Goal: Task Accomplishment & Management: Complete application form

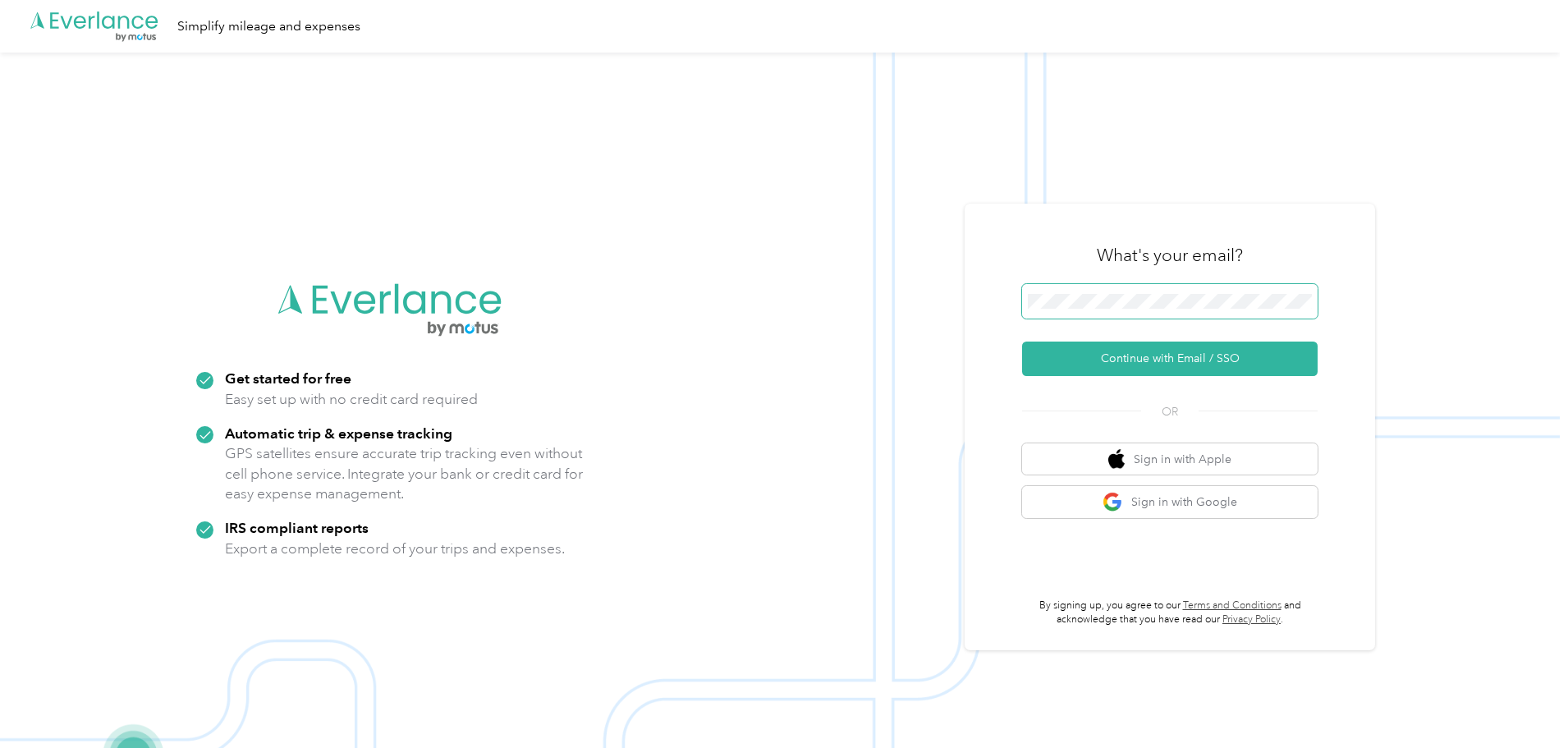
click at [1078, 291] on span at bounding box center [1169, 301] width 296 height 34
click at [1091, 314] on span at bounding box center [1169, 301] width 296 height 34
click at [1137, 354] on button "Continue with Email / SSO" at bounding box center [1169, 359] width 296 height 34
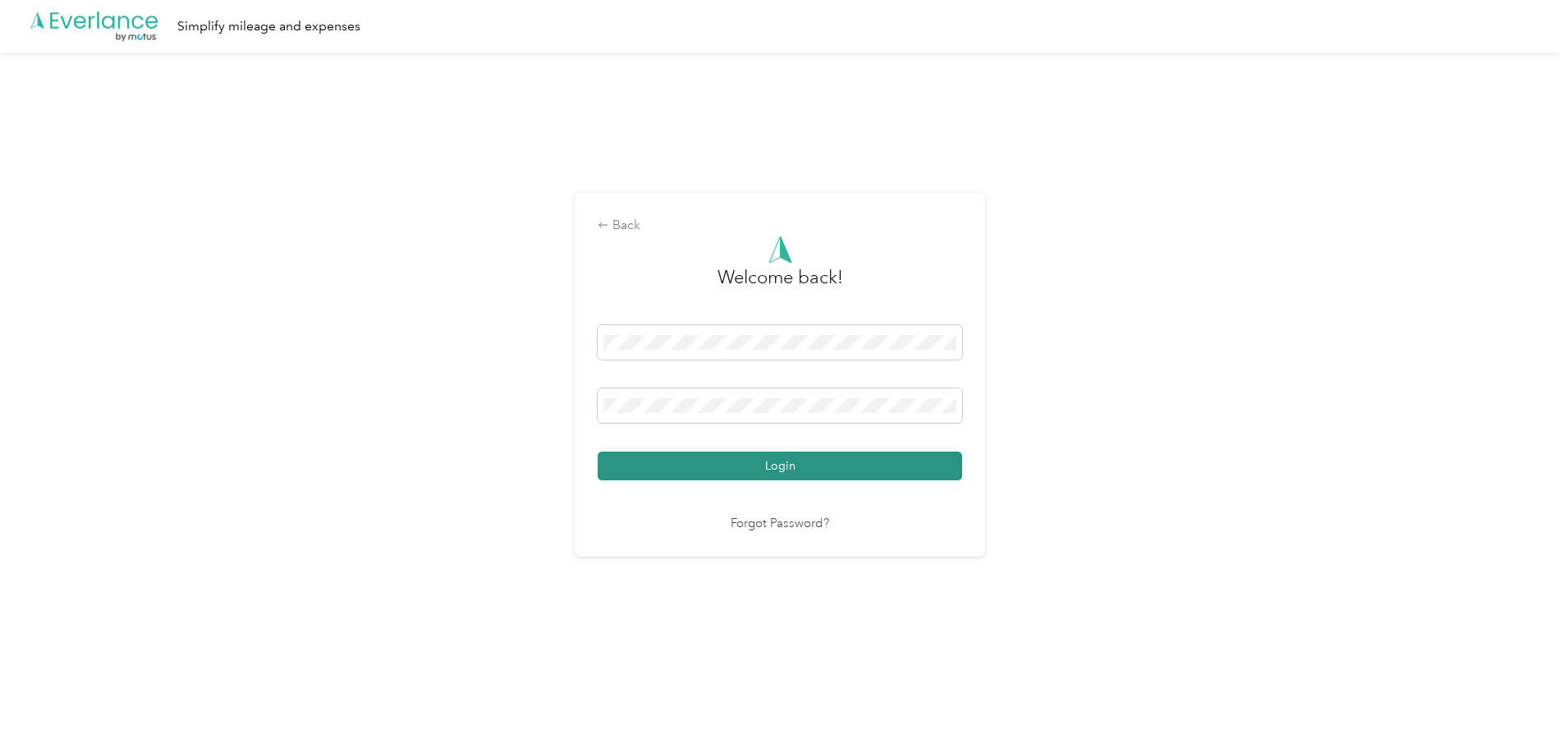
click at [897, 479] on button "Login" at bounding box center [779, 466] width 364 height 29
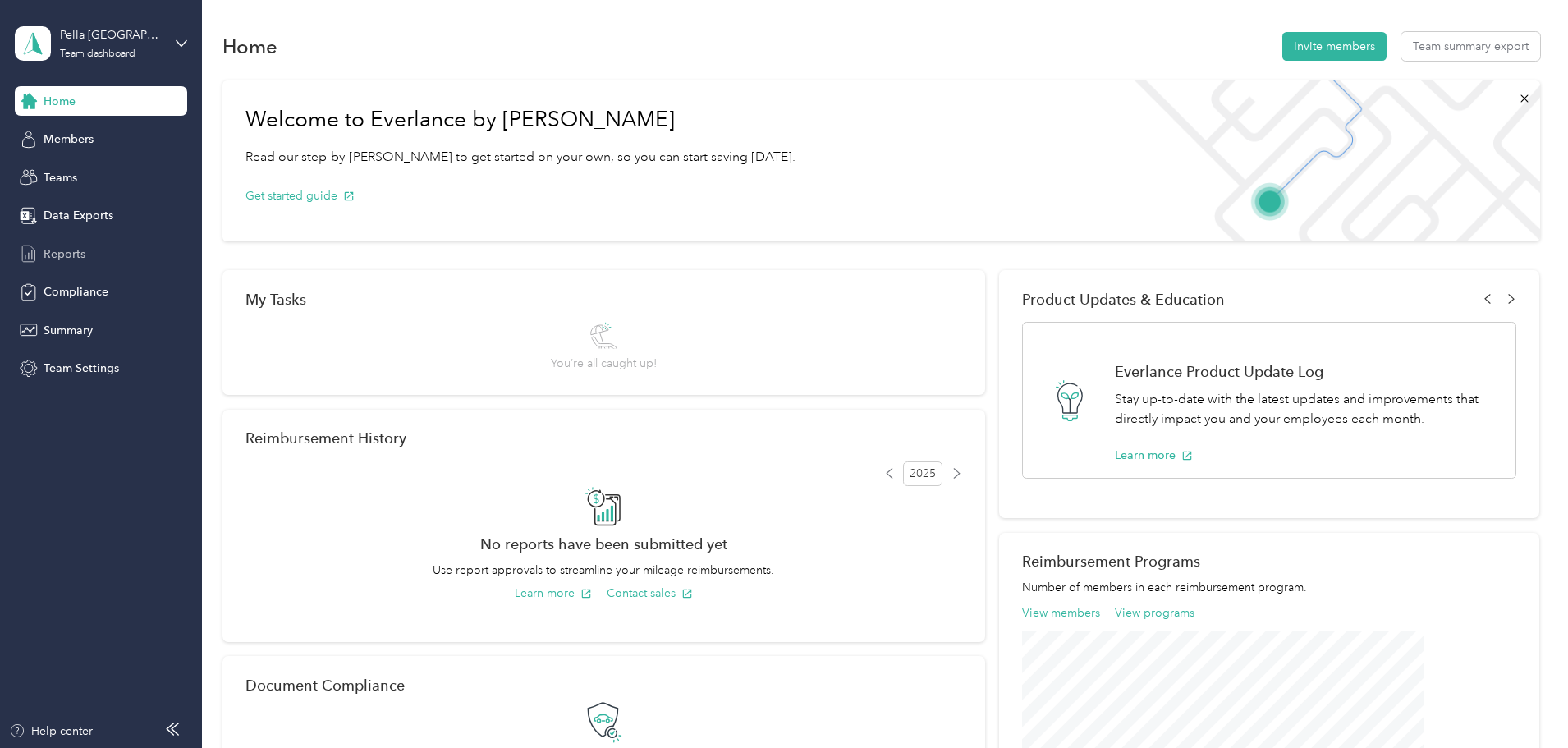
click at [77, 251] on span "Reports" at bounding box center [64, 253] width 42 height 17
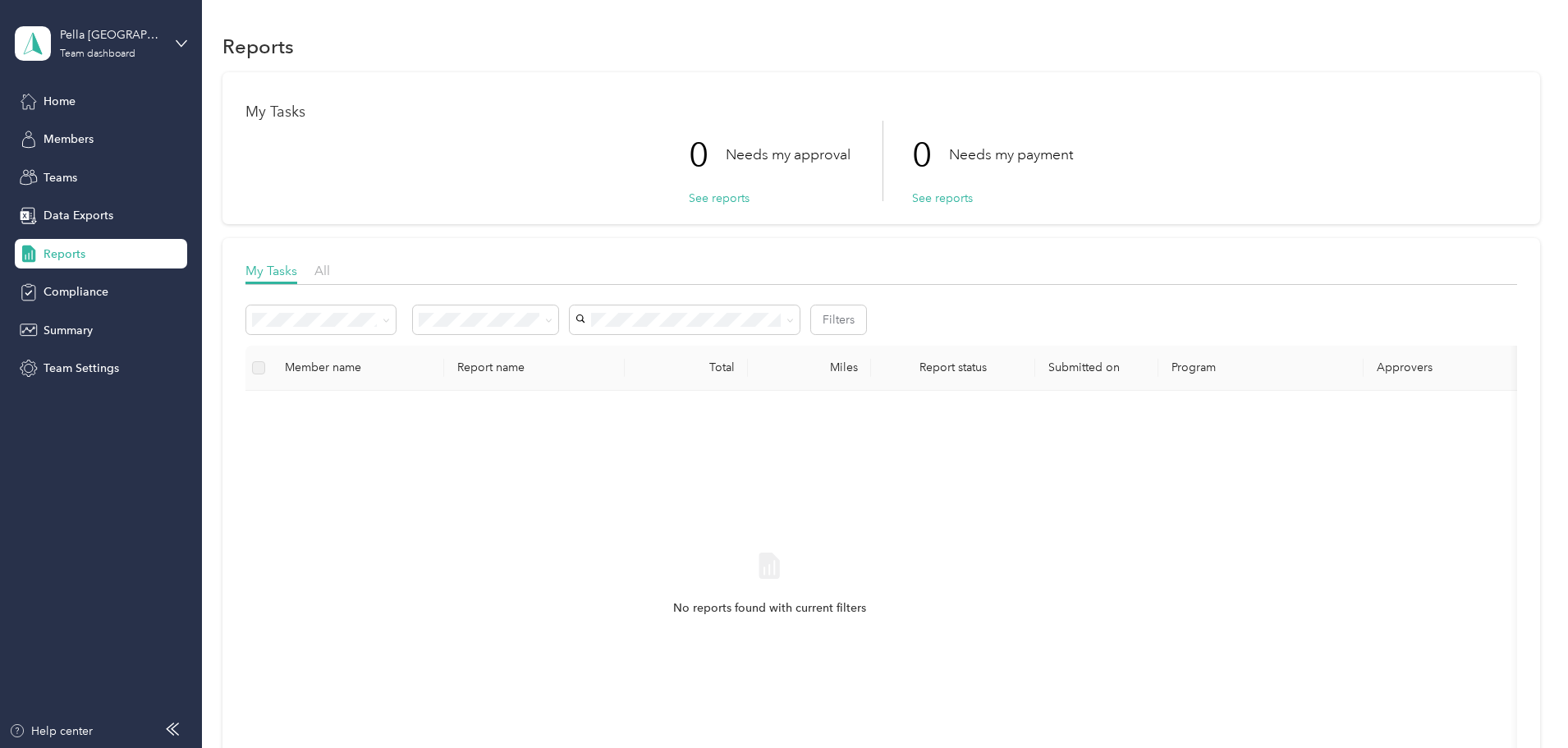
click at [978, 162] on p "Needs my payment" at bounding box center [1010, 155] width 124 height 21
click at [59, 108] on span "Home" at bounding box center [59, 101] width 32 height 17
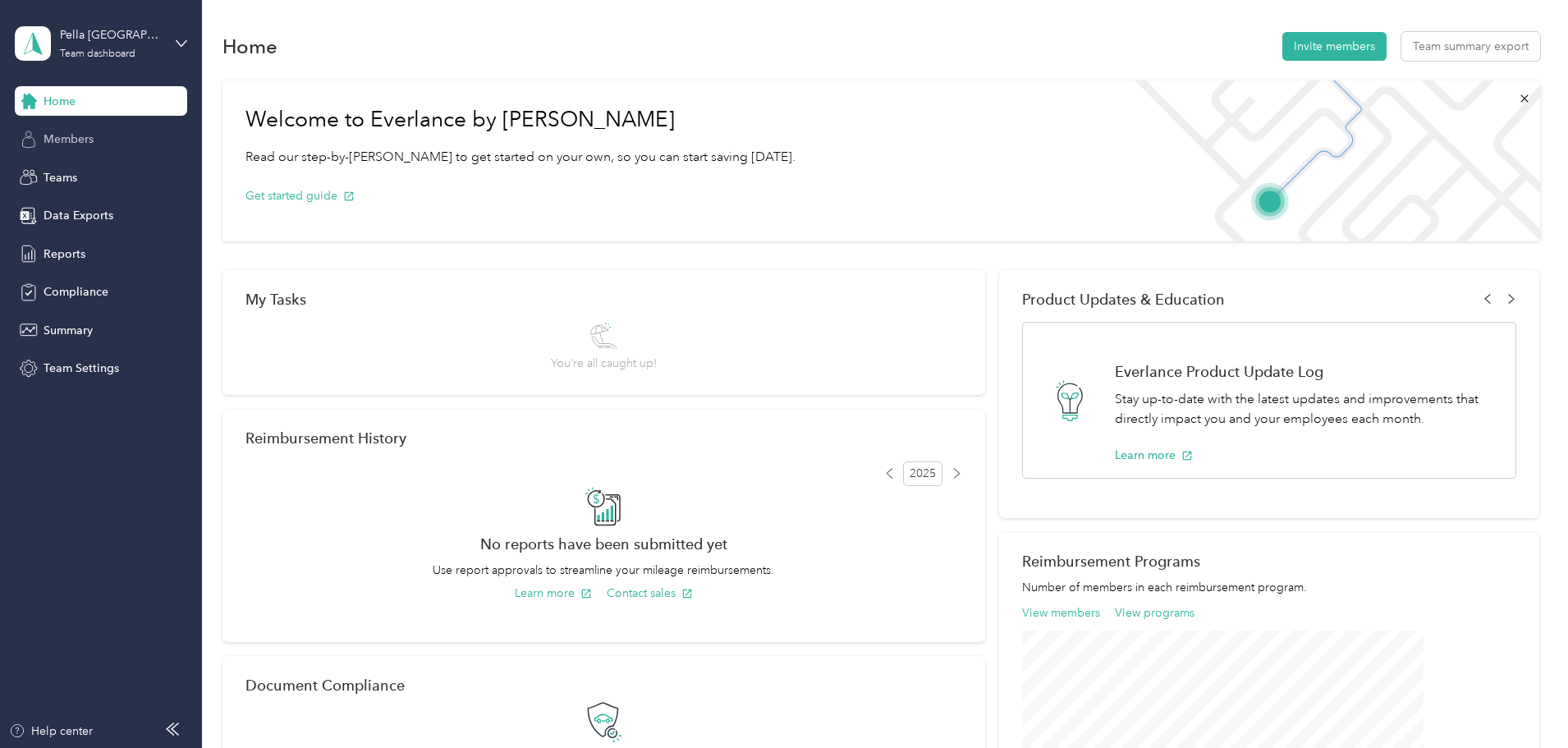
click at [53, 138] on span "Members" at bounding box center [68, 138] width 50 height 17
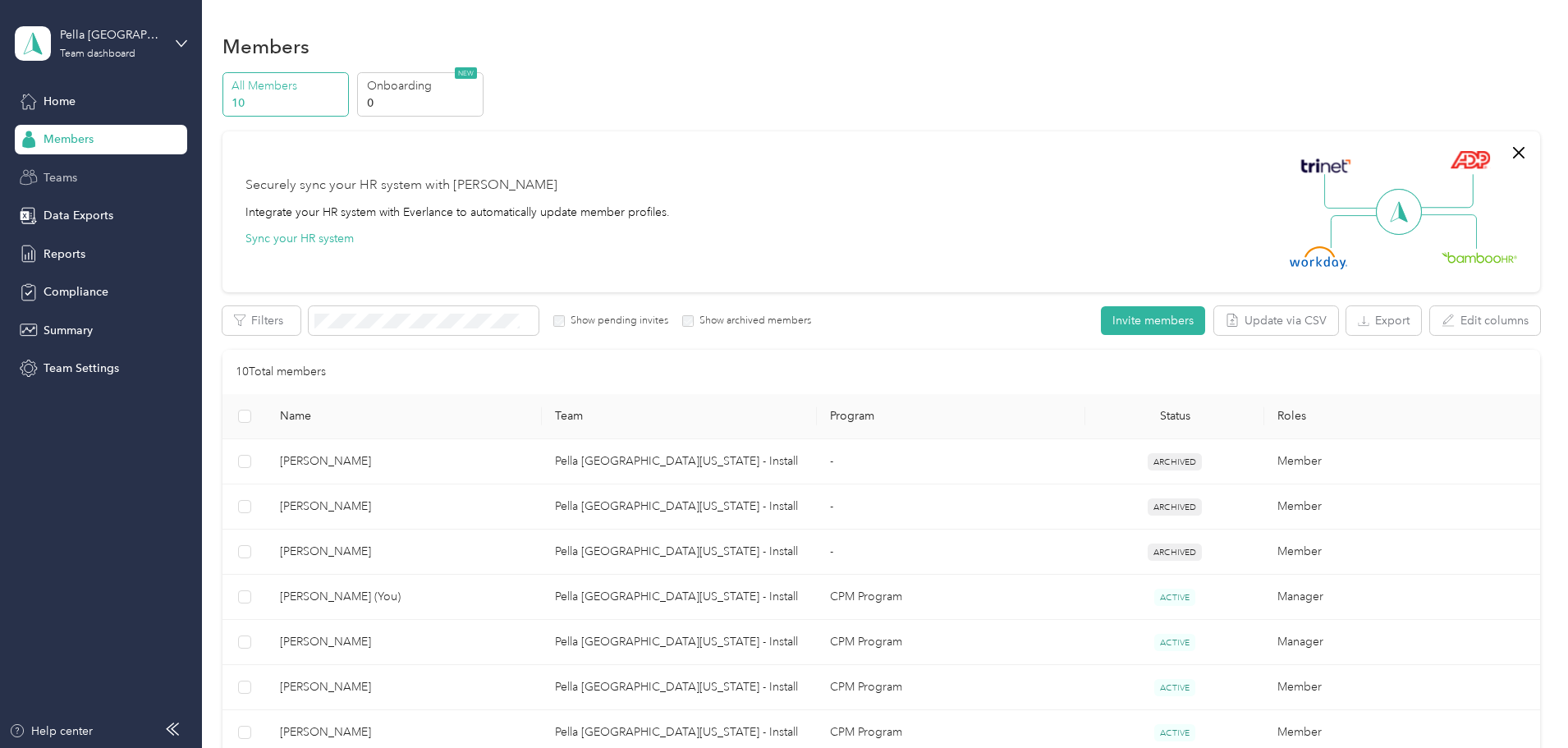
click at [116, 178] on div "Teams" at bounding box center [100, 177] width 173 height 30
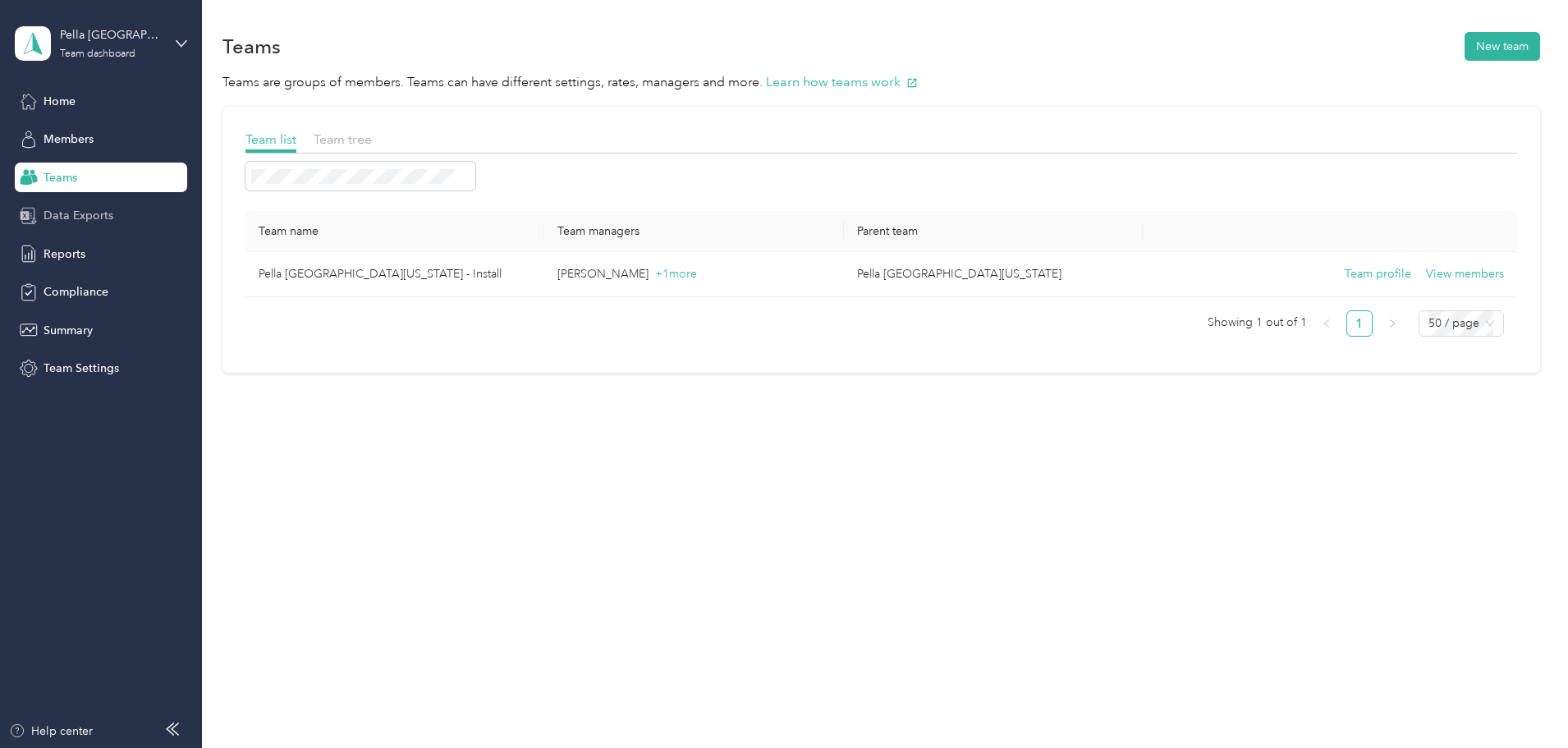
click at [102, 207] on span "Data Exports" at bounding box center [78, 215] width 70 height 17
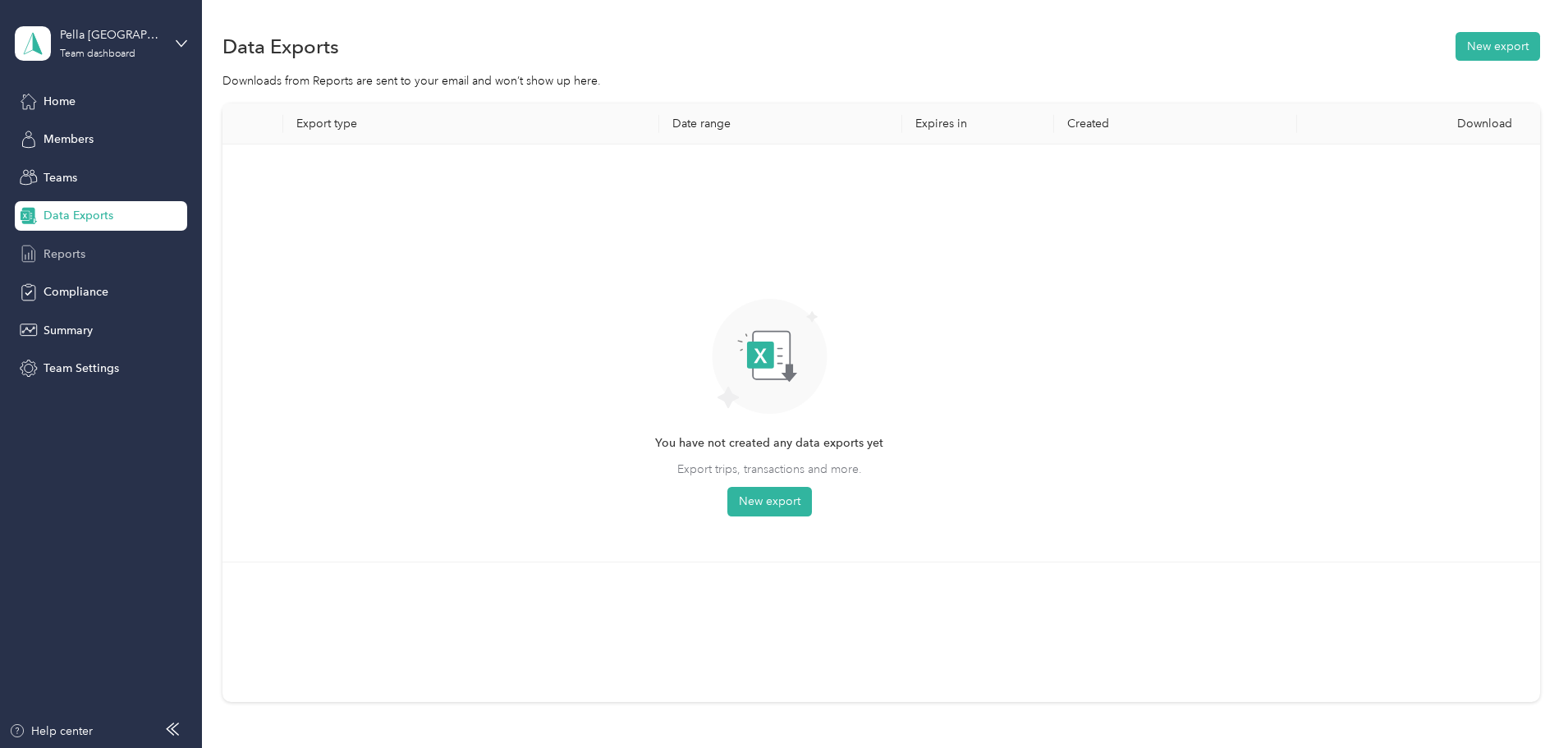
click at [99, 257] on div "Reports" at bounding box center [100, 253] width 173 height 30
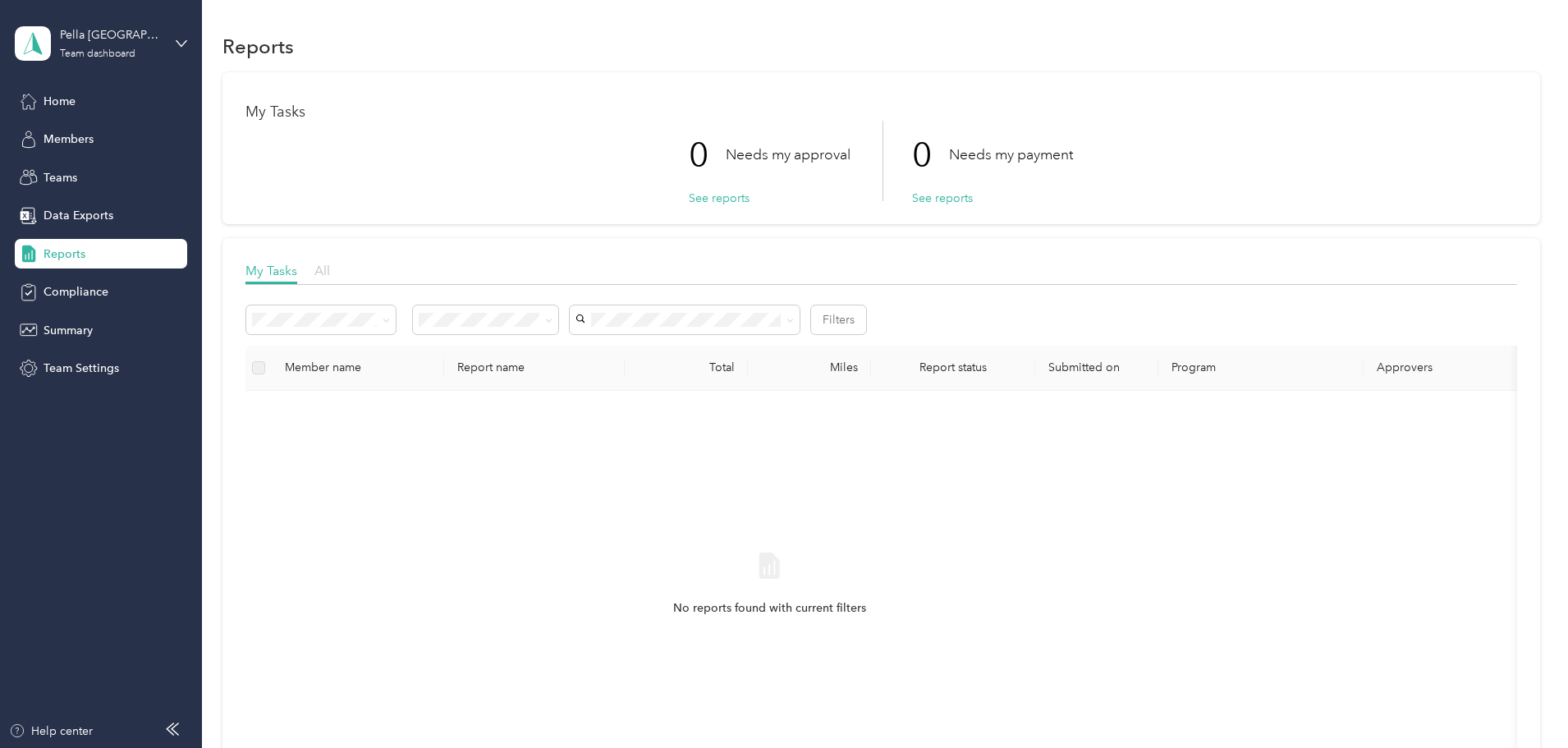
click at [330, 271] on span "All" at bounding box center [322, 270] width 15 height 15
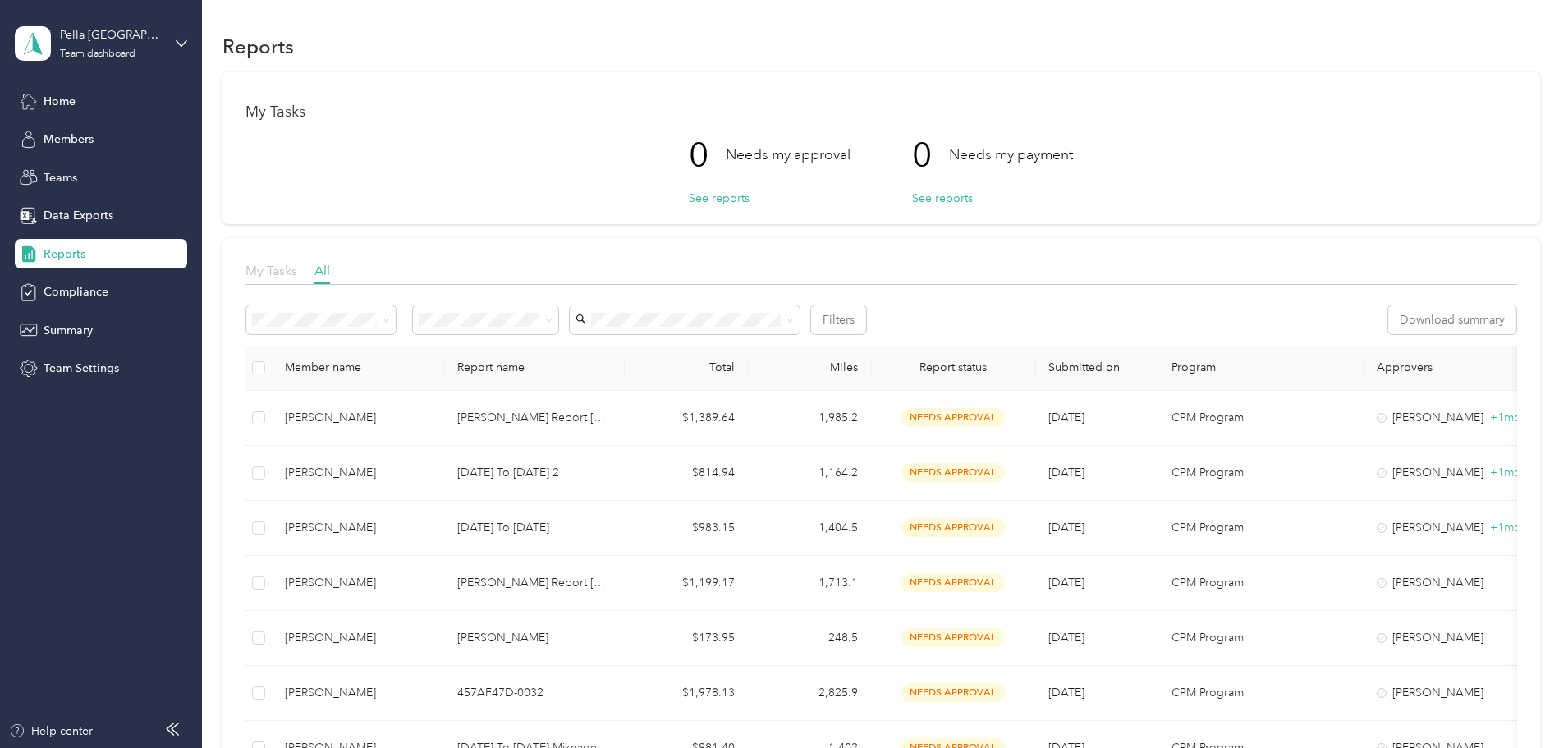
click at [298, 270] on span "My Tasks" at bounding box center [270, 270] width 52 height 15
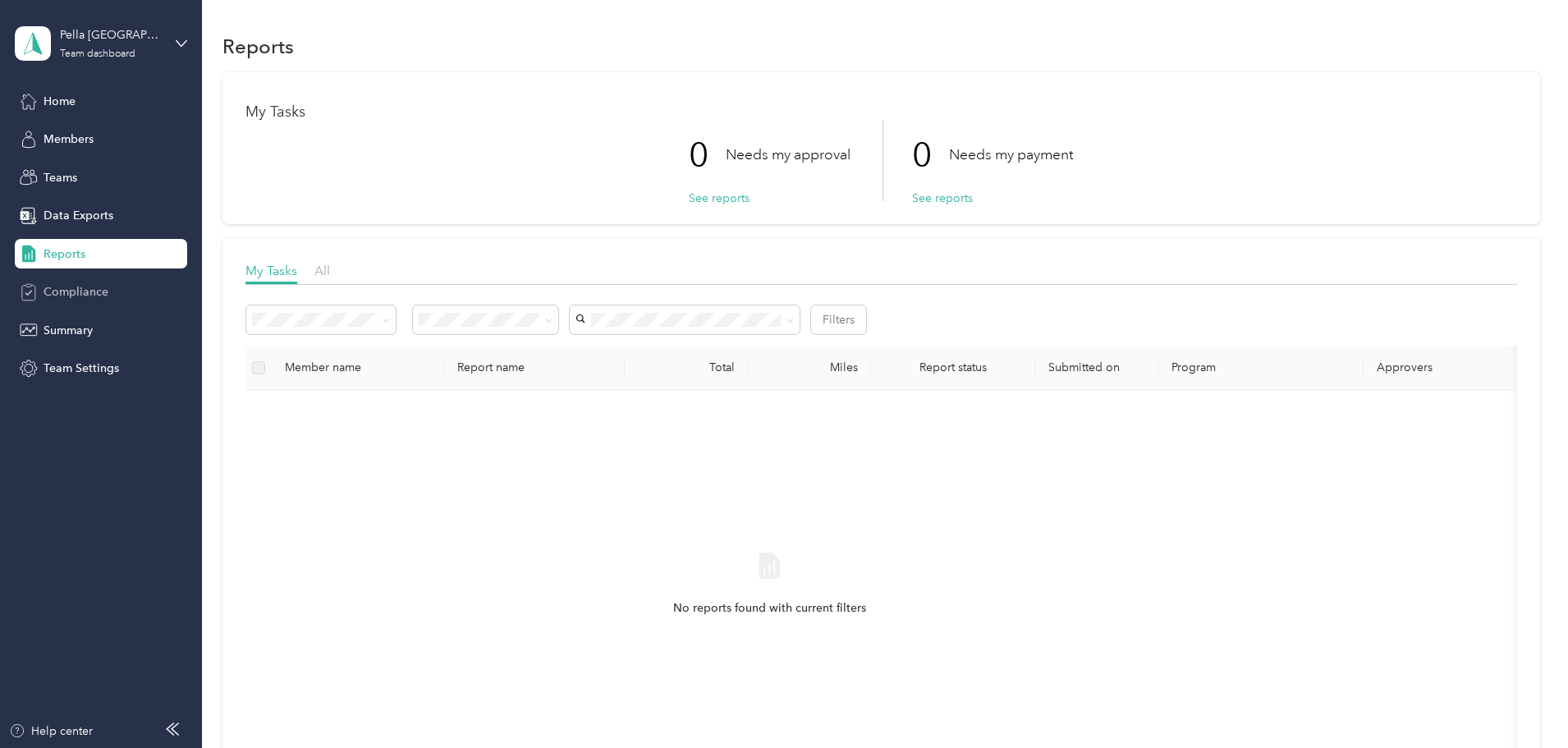
click at [112, 298] on div "Compliance" at bounding box center [100, 292] width 173 height 30
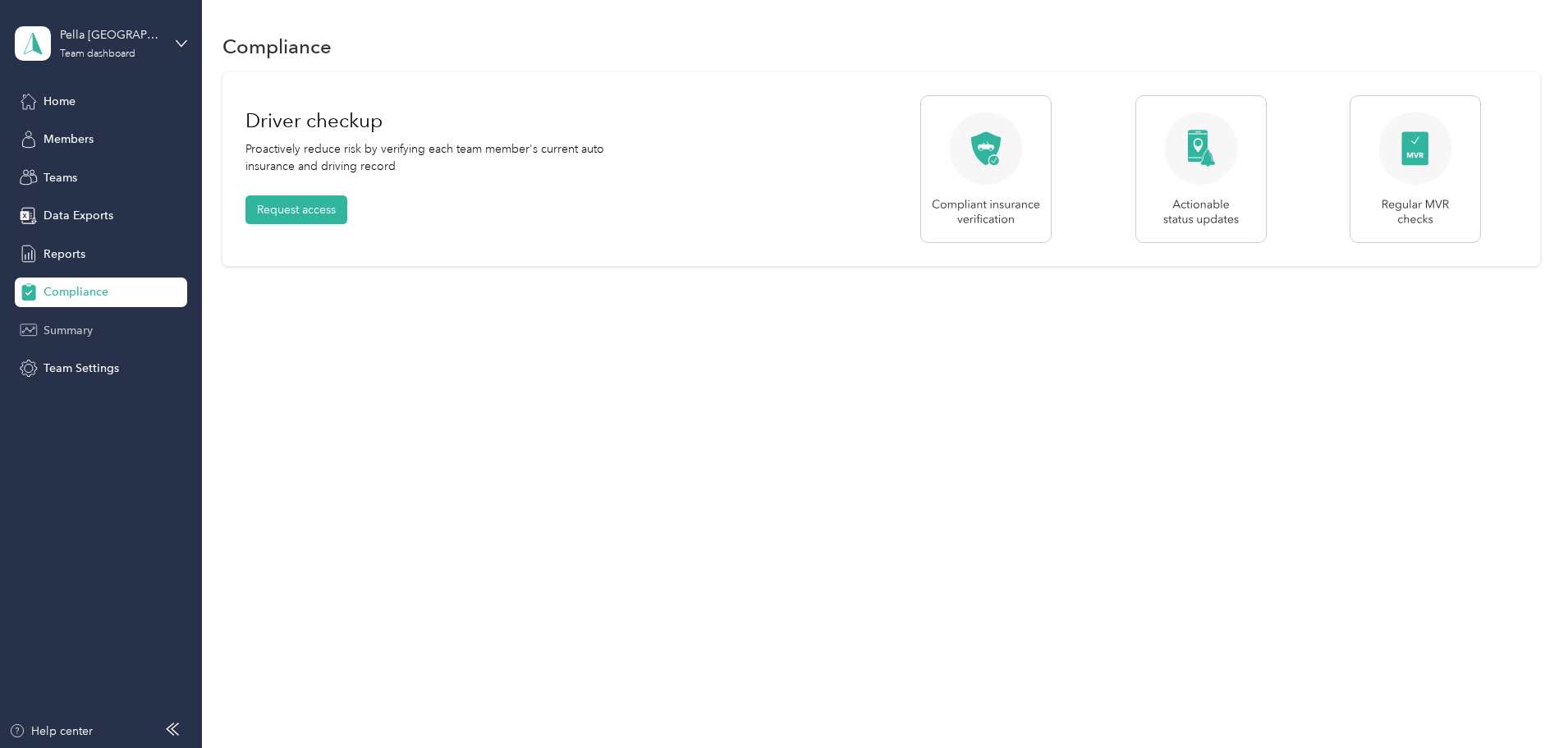
click at [93, 330] on span "Summary" at bounding box center [68, 330] width 49 height 17
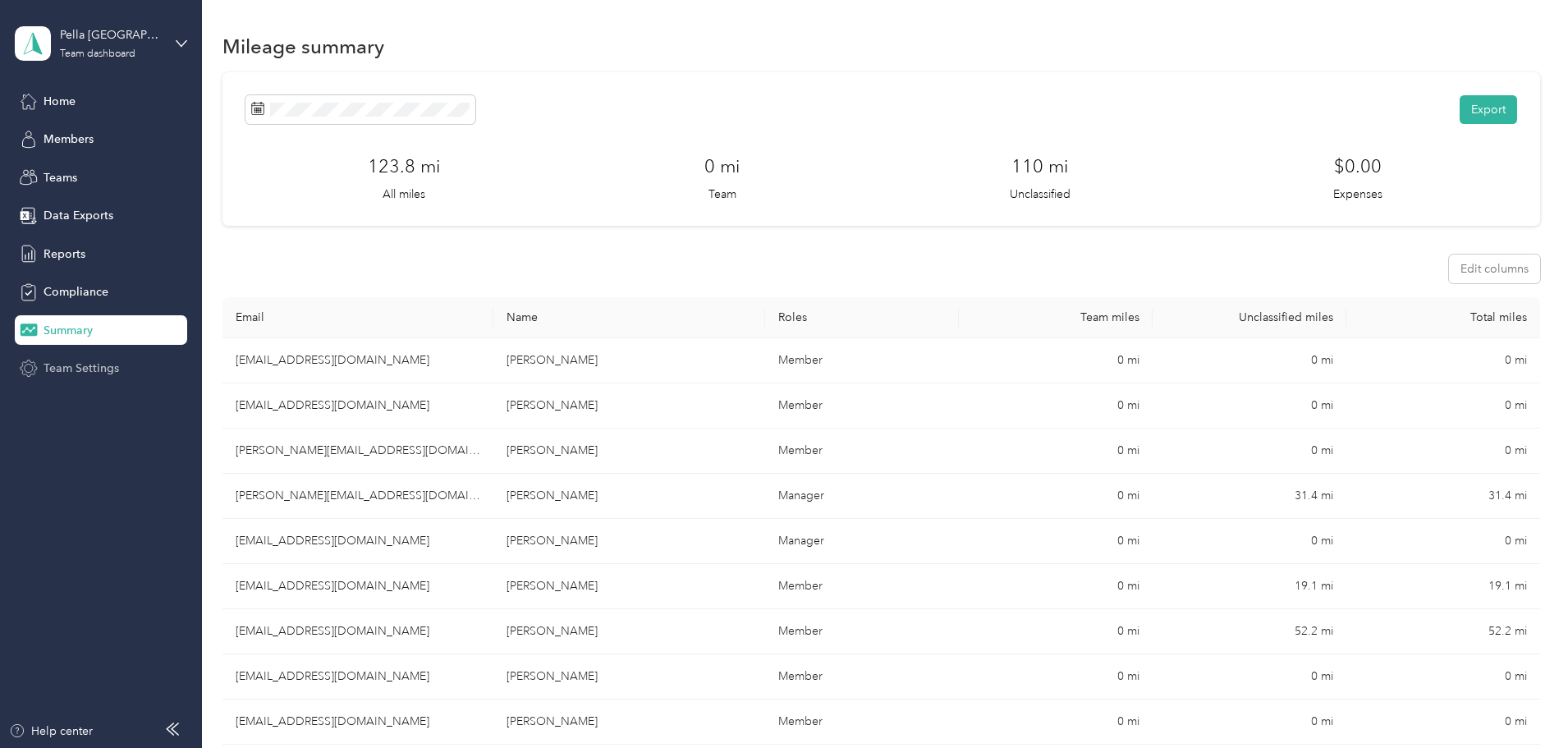
click at [74, 371] on span "Team Settings" at bounding box center [81, 368] width 76 height 17
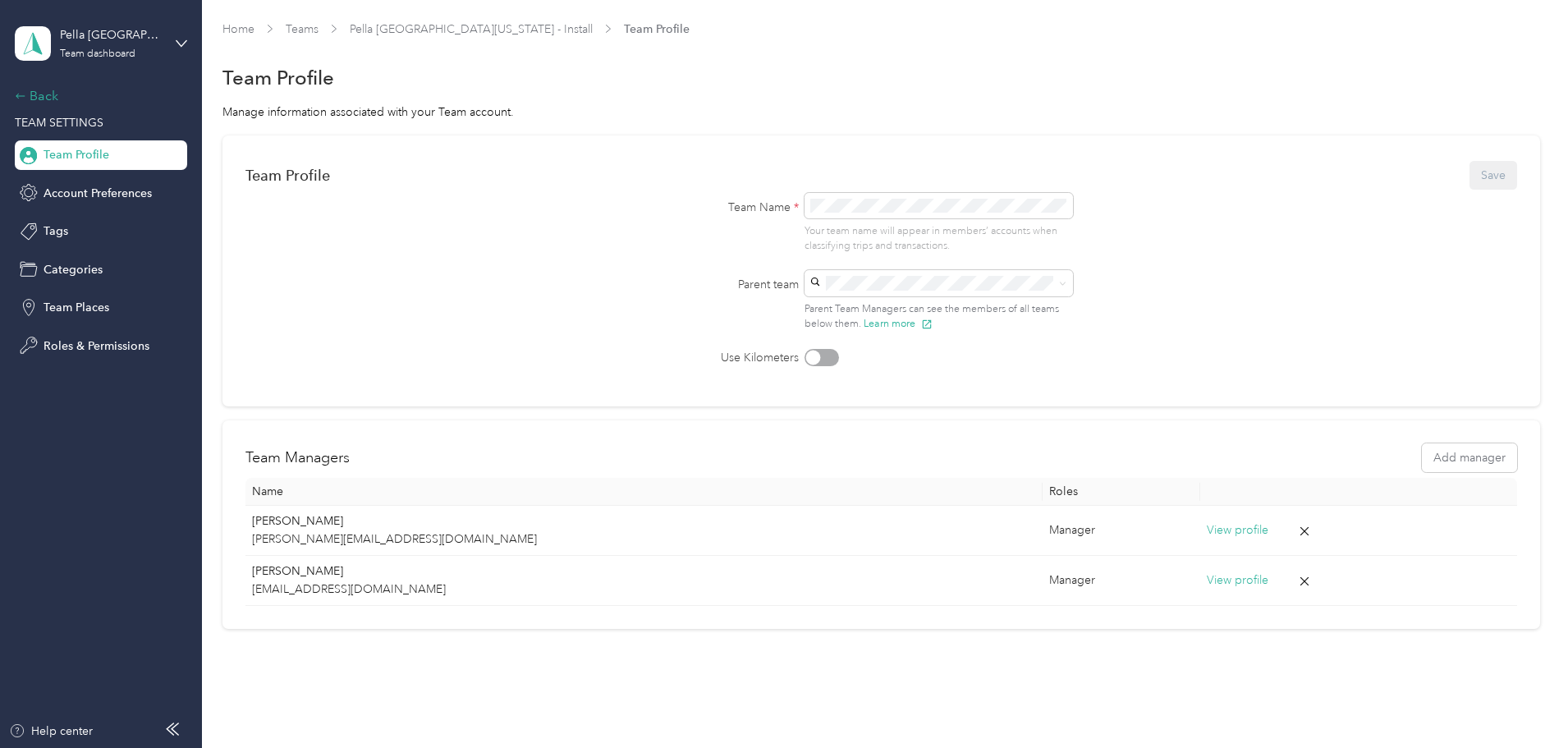
click at [43, 99] on div "Back" at bounding box center [97, 96] width 165 height 20
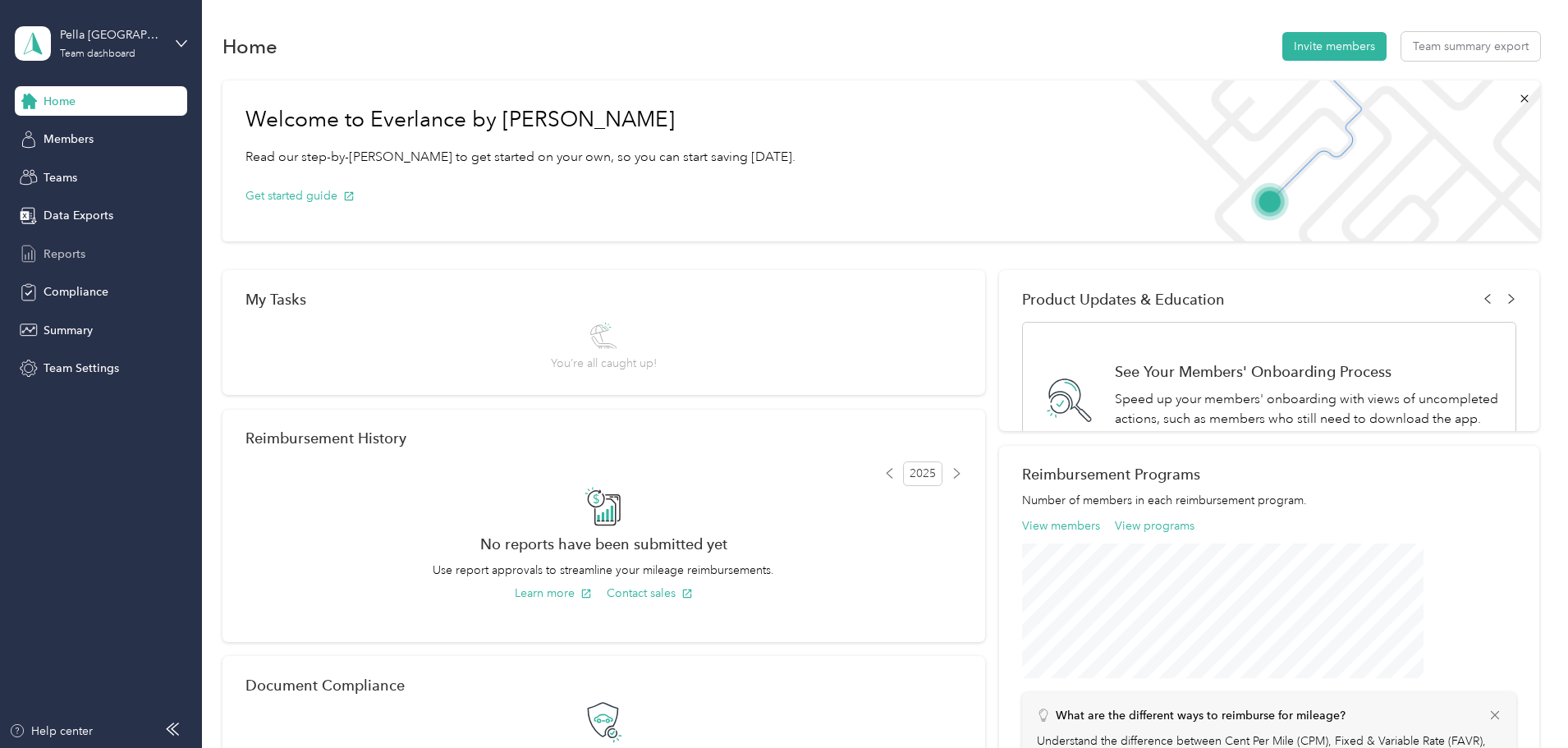
click at [87, 256] on div "Reports" at bounding box center [100, 253] width 173 height 30
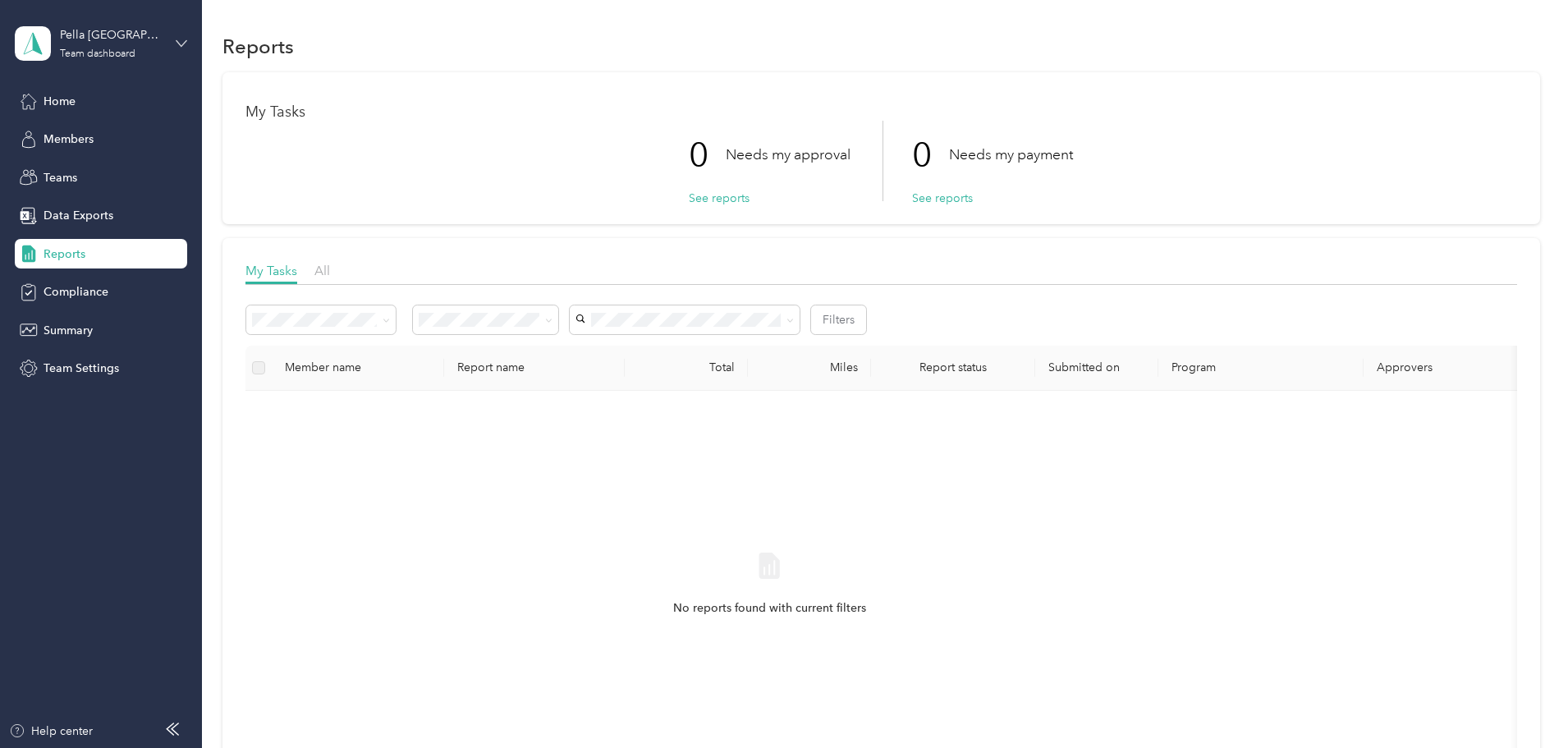
click at [177, 48] on icon at bounding box center [181, 43] width 12 height 12
click at [126, 166] on div "Personal dashboard" at bounding box center [81, 172] width 103 height 17
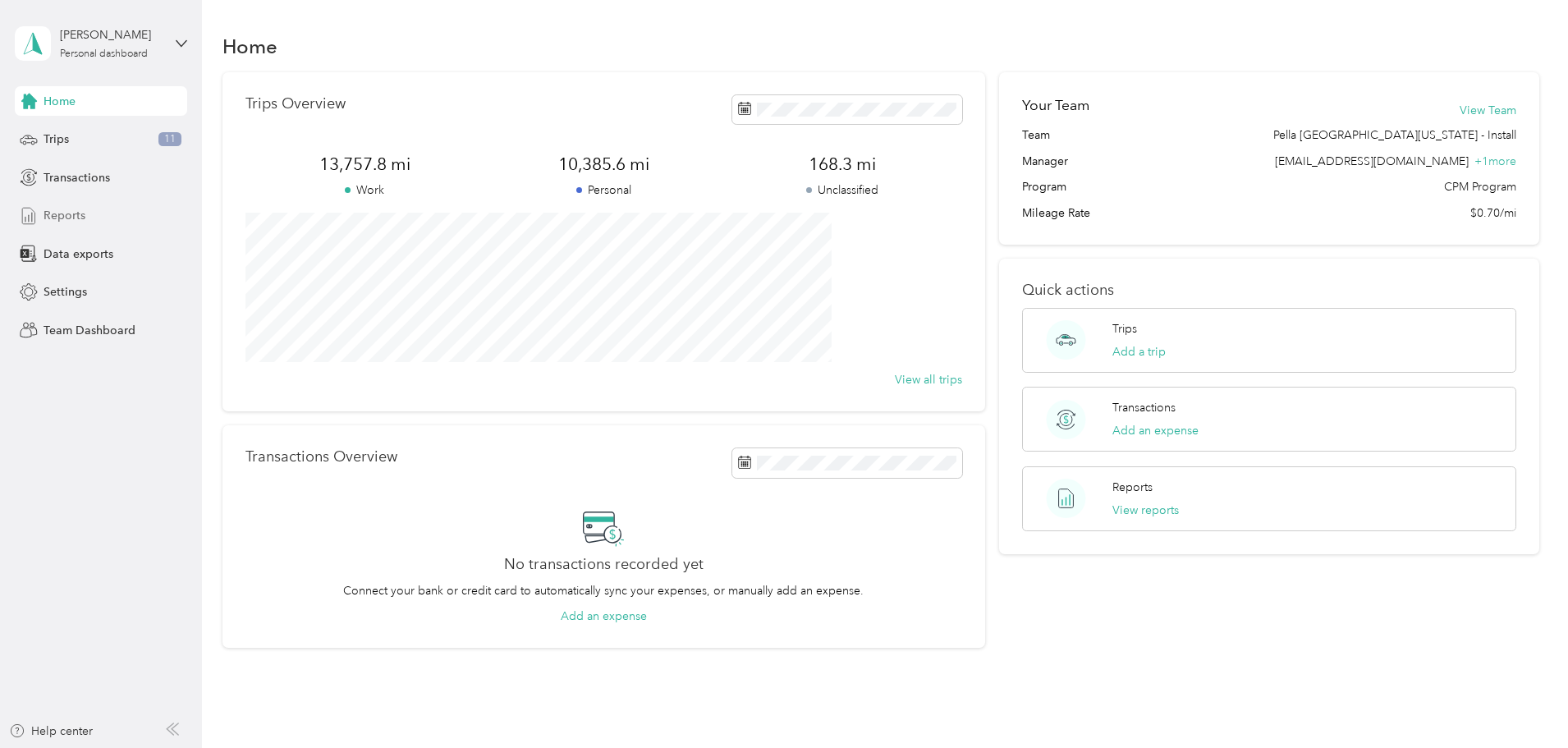
click at [64, 215] on span "Reports" at bounding box center [64, 215] width 42 height 17
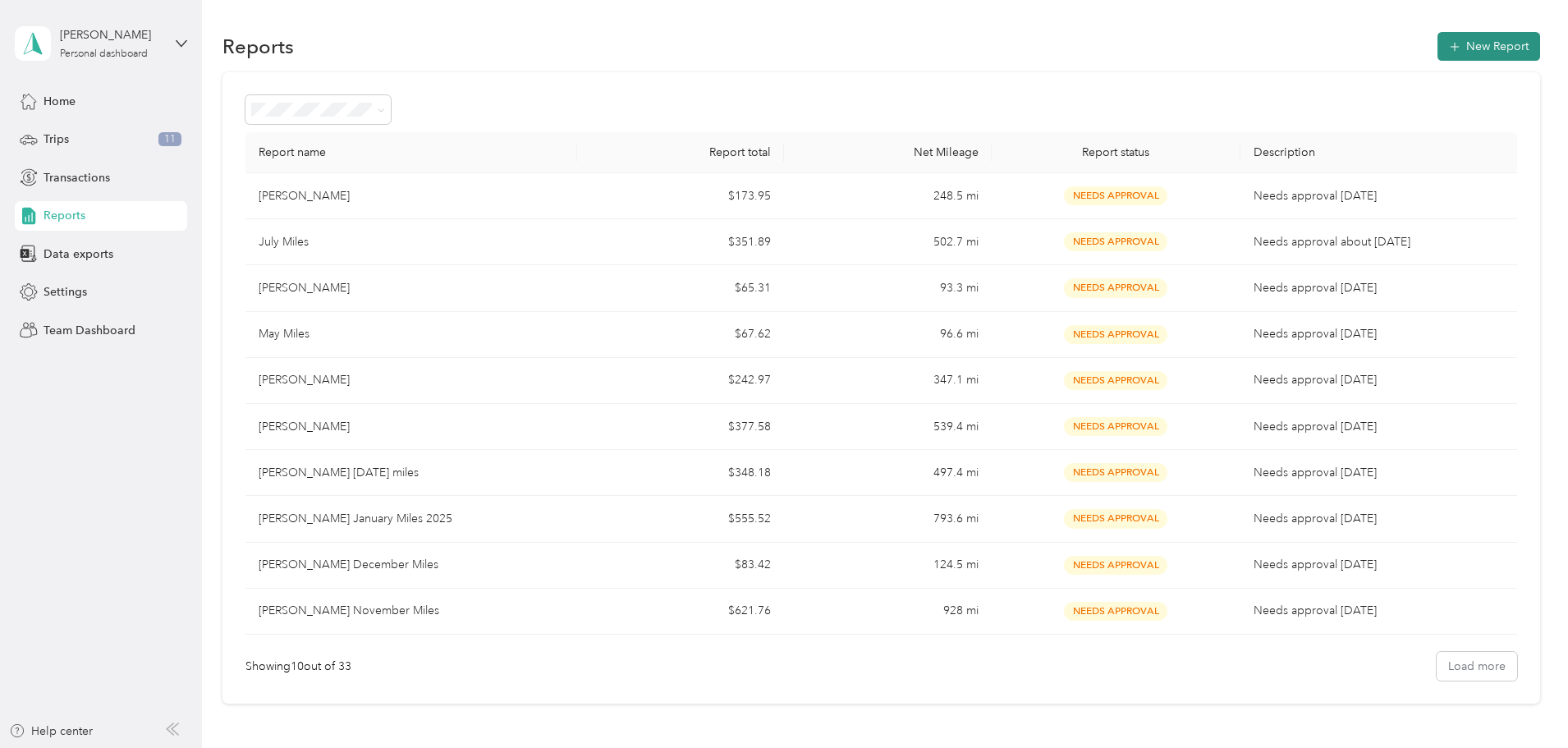
click at [1437, 48] on button "New Report" at bounding box center [1488, 46] width 102 height 29
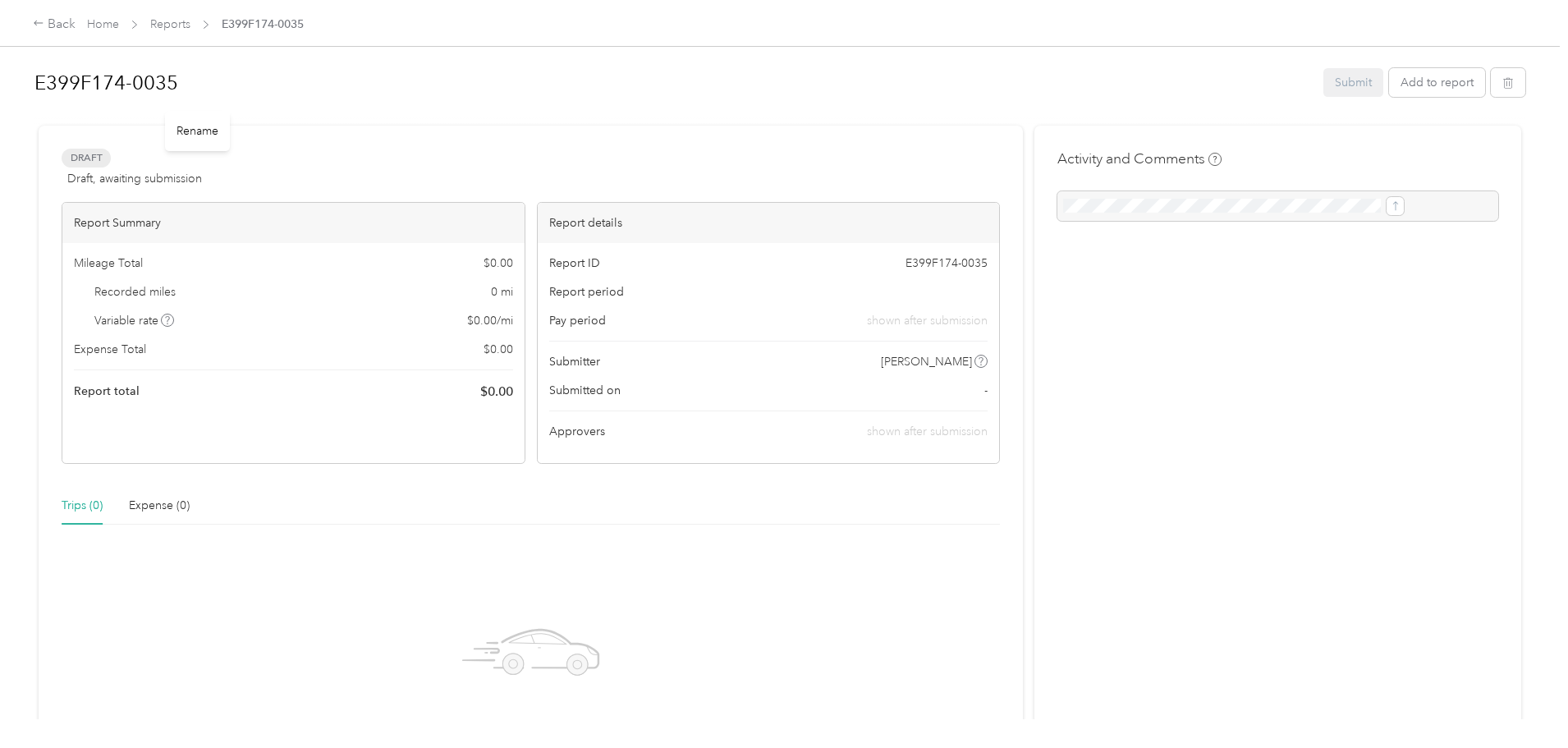
click at [370, 90] on h1 "E399F174-0035" at bounding box center [673, 83] width 1277 height 40
click at [145, 92] on div "E399F174-0035 Submit Add to report Draft Draft, awaiting submission View activi…" at bounding box center [779, 359] width 1560 height 719
click at [1389, 87] on button "Add to report" at bounding box center [1437, 85] width 96 height 29
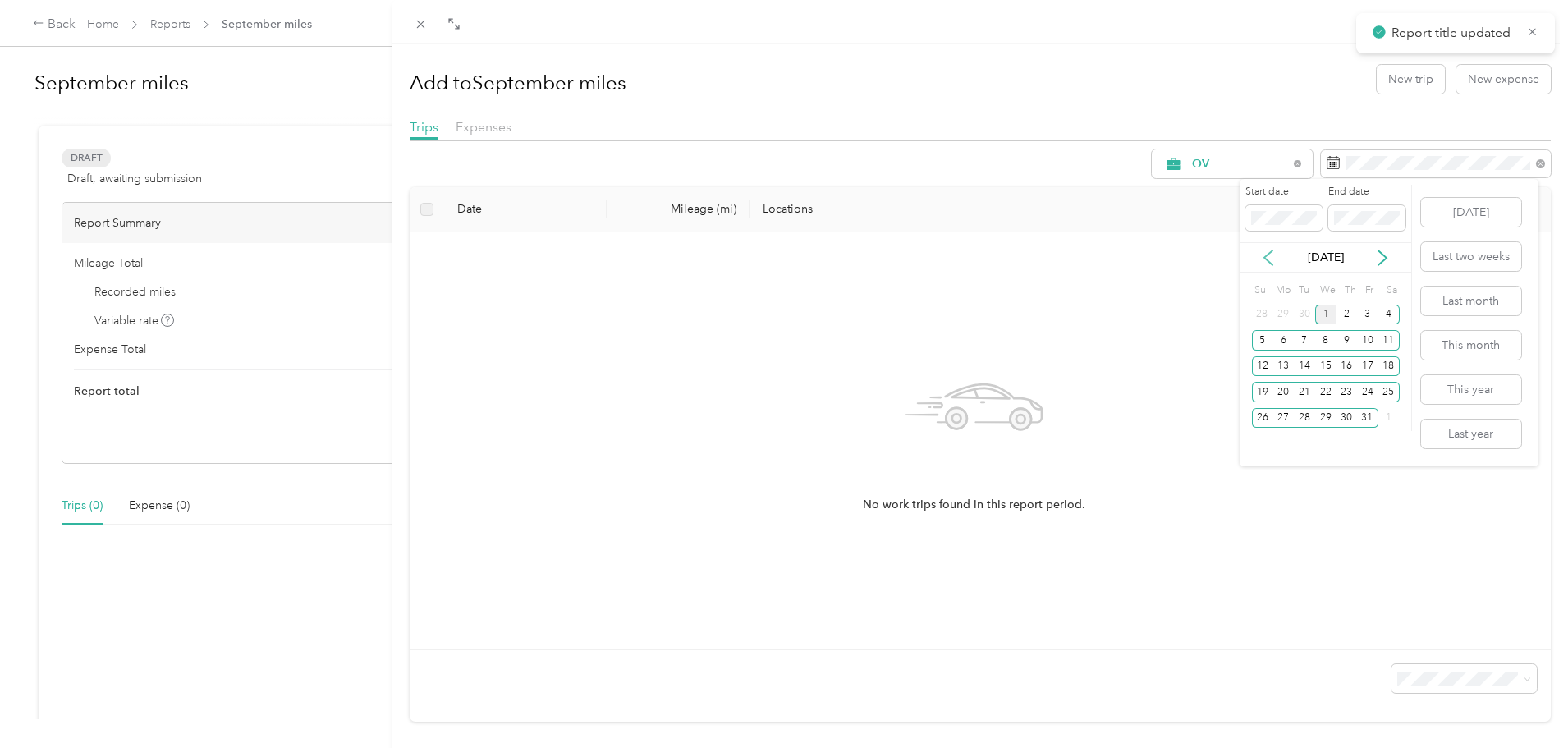
click at [1266, 254] on icon at bounding box center [1268, 258] width 16 height 16
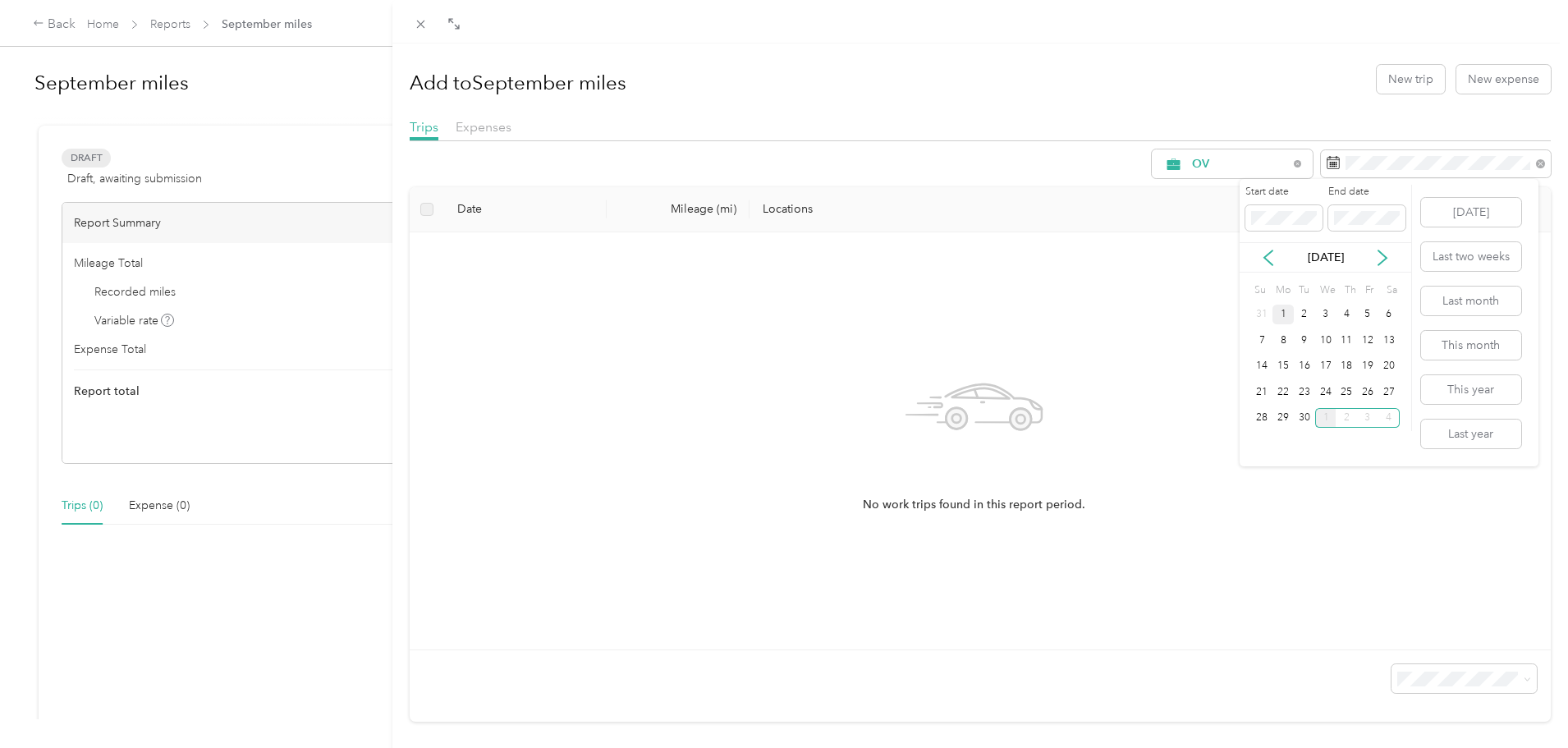
click at [1281, 314] on div "1" at bounding box center [1283, 315] width 22 height 21
click at [1305, 421] on div "30" at bounding box center [1305, 418] width 22 height 21
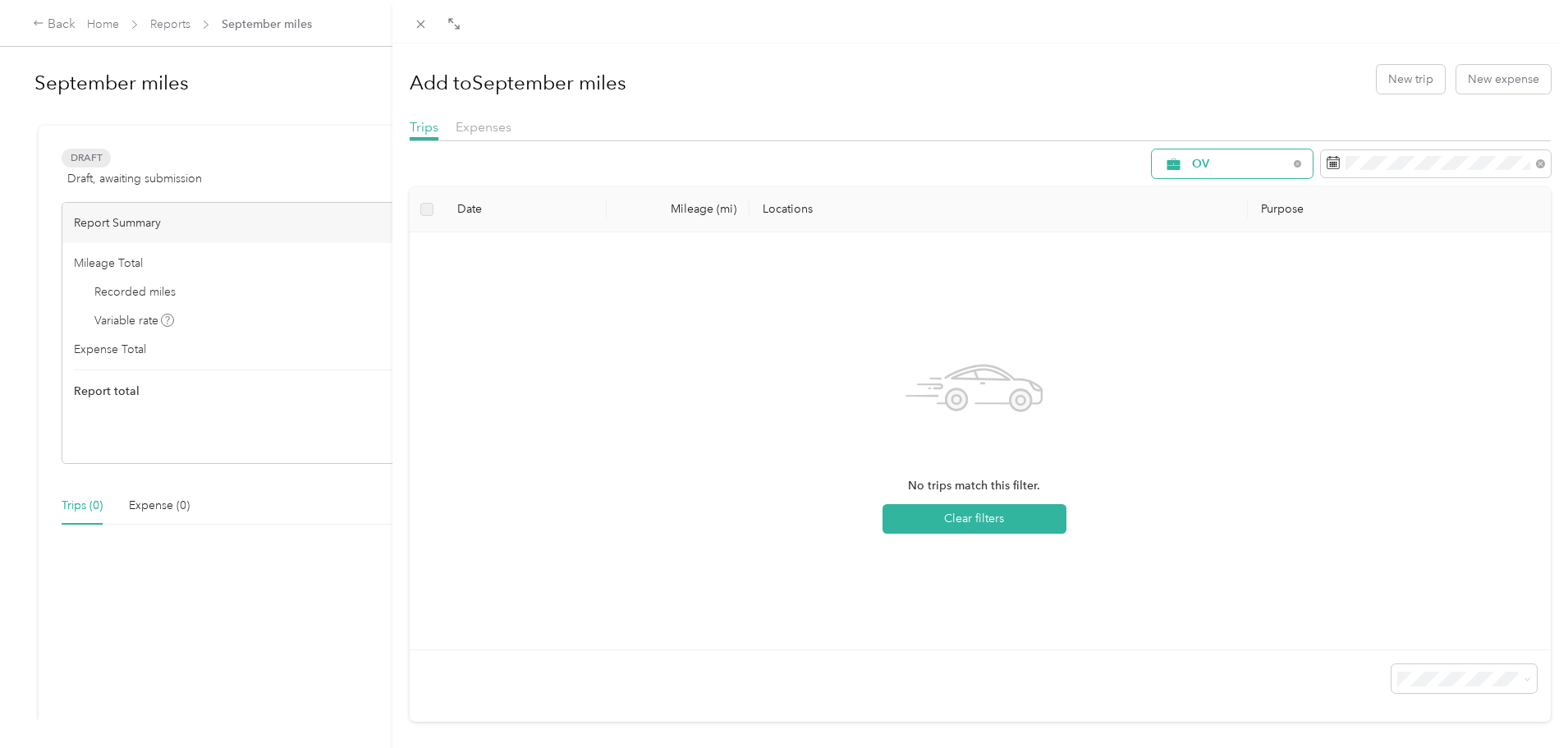
click at [1233, 164] on span "OV" at bounding box center [1240, 164] width 96 height 12
click at [1228, 278] on span "Sales Appt" at bounding box center [1240, 279] width 121 height 17
click at [1224, 158] on span "Sales Appt" at bounding box center [1240, 164] width 96 height 12
click at [1214, 306] on span "Business Development" at bounding box center [1240, 308] width 121 height 17
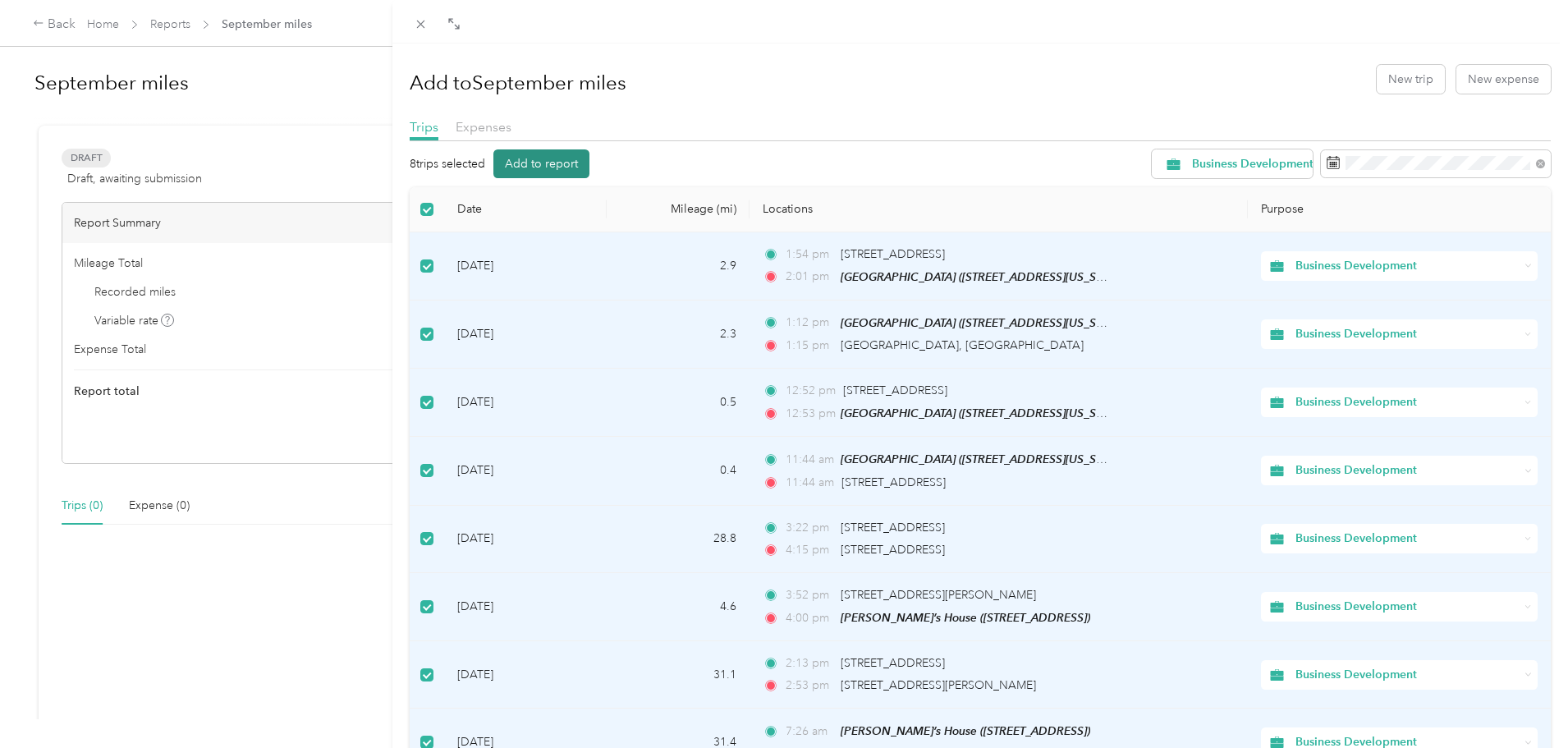
click at [589, 159] on button "Add to report" at bounding box center [542, 164] width 96 height 29
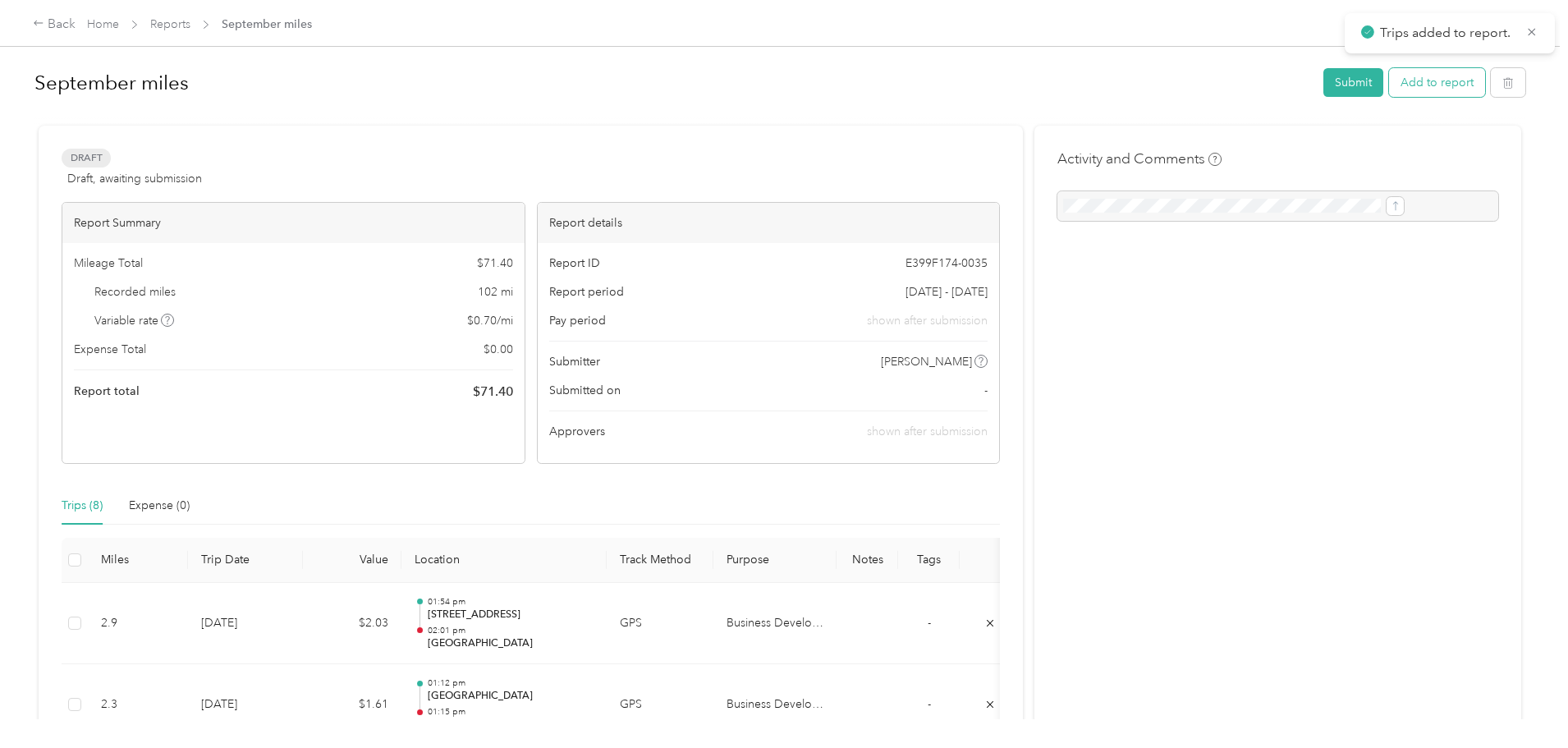
click at [1389, 86] on button "Add to report" at bounding box center [1437, 82] width 96 height 29
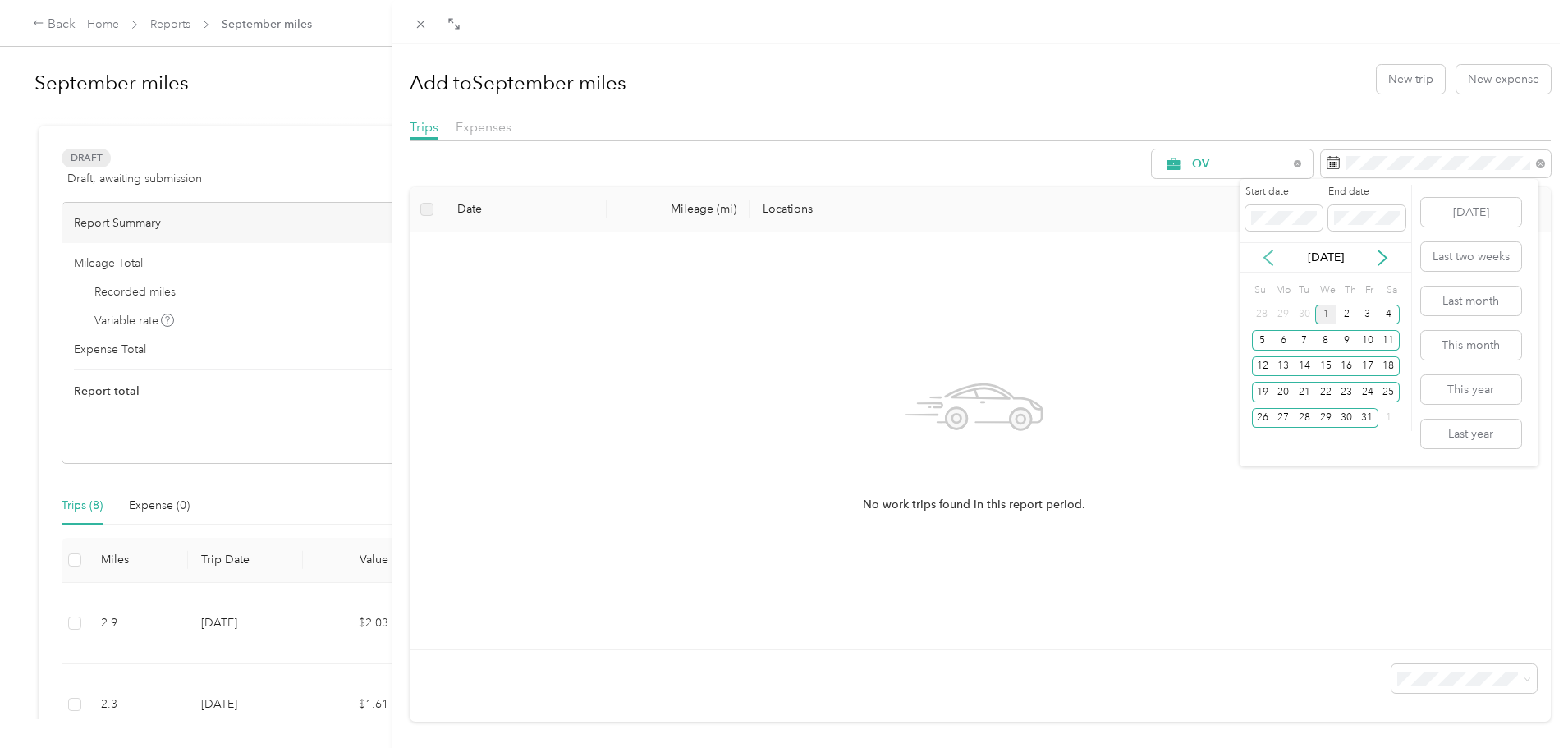
click at [1271, 258] on icon at bounding box center [1268, 258] width 16 height 16
click at [1286, 313] on div "1" at bounding box center [1283, 315] width 22 height 21
click at [1299, 418] on div "30" at bounding box center [1305, 418] width 22 height 21
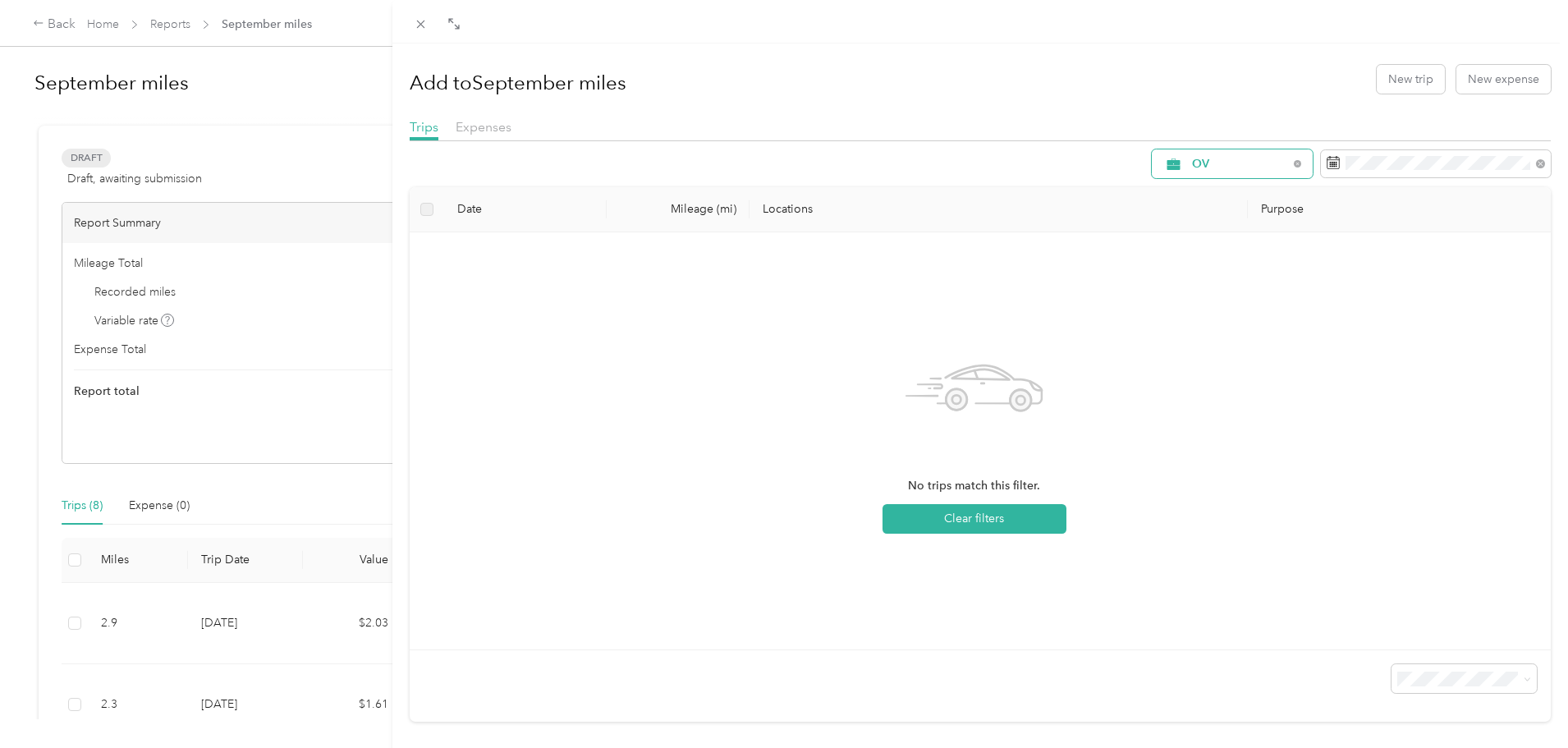
click at [1214, 166] on span "OV" at bounding box center [1240, 164] width 96 height 12
click at [1202, 339] on span "Recovery" at bounding box center [1240, 337] width 121 height 17
click at [1207, 174] on div "Recovery" at bounding box center [1233, 164] width 161 height 29
click at [1196, 364] on span "Site Visit To Home" at bounding box center [1240, 366] width 121 height 17
click at [1192, 166] on span "Site Visit To Home" at bounding box center [1241, 164] width 99 height 12
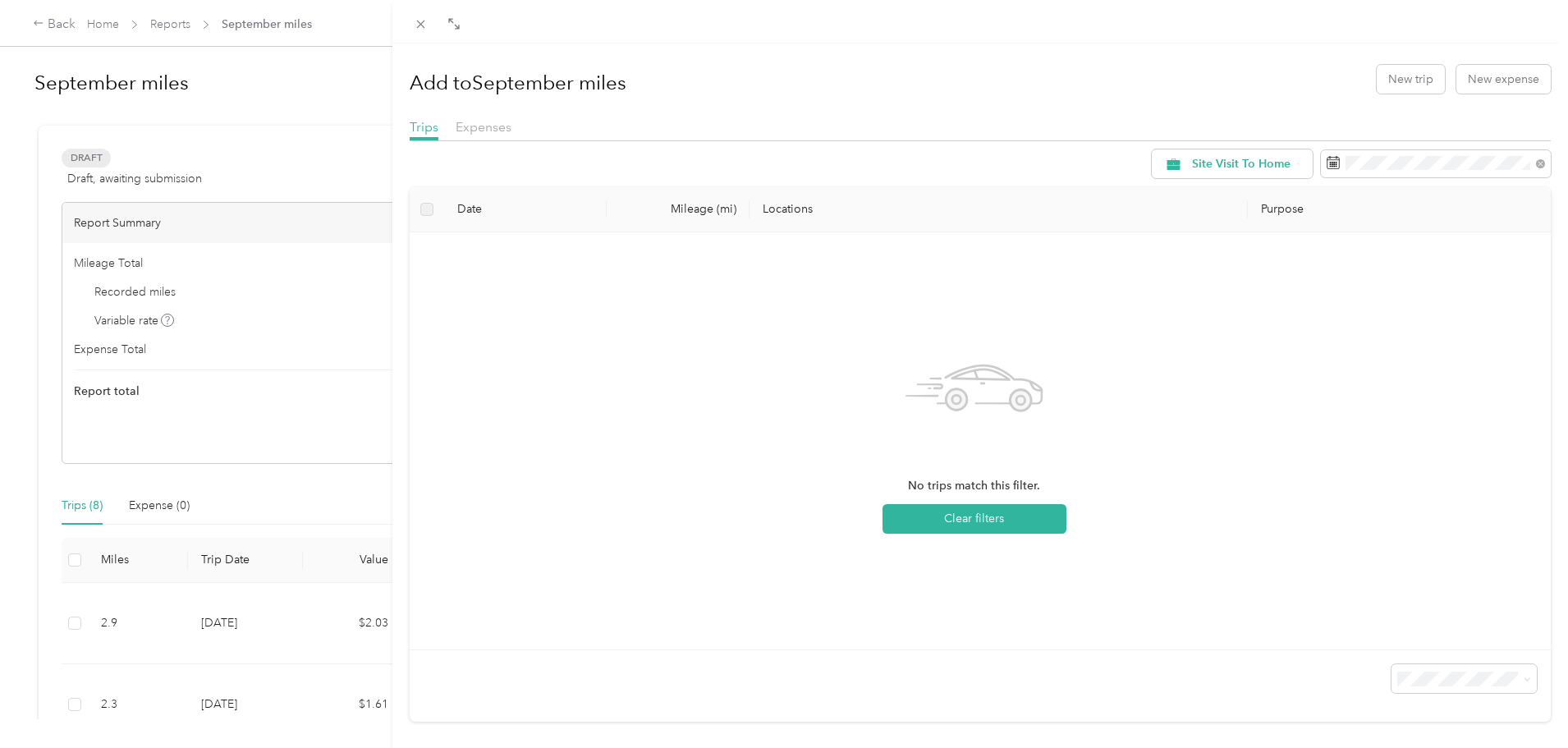
click at [1181, 391] on span "Site Visit" at bounding box center [1240, 395] width 121 height 17
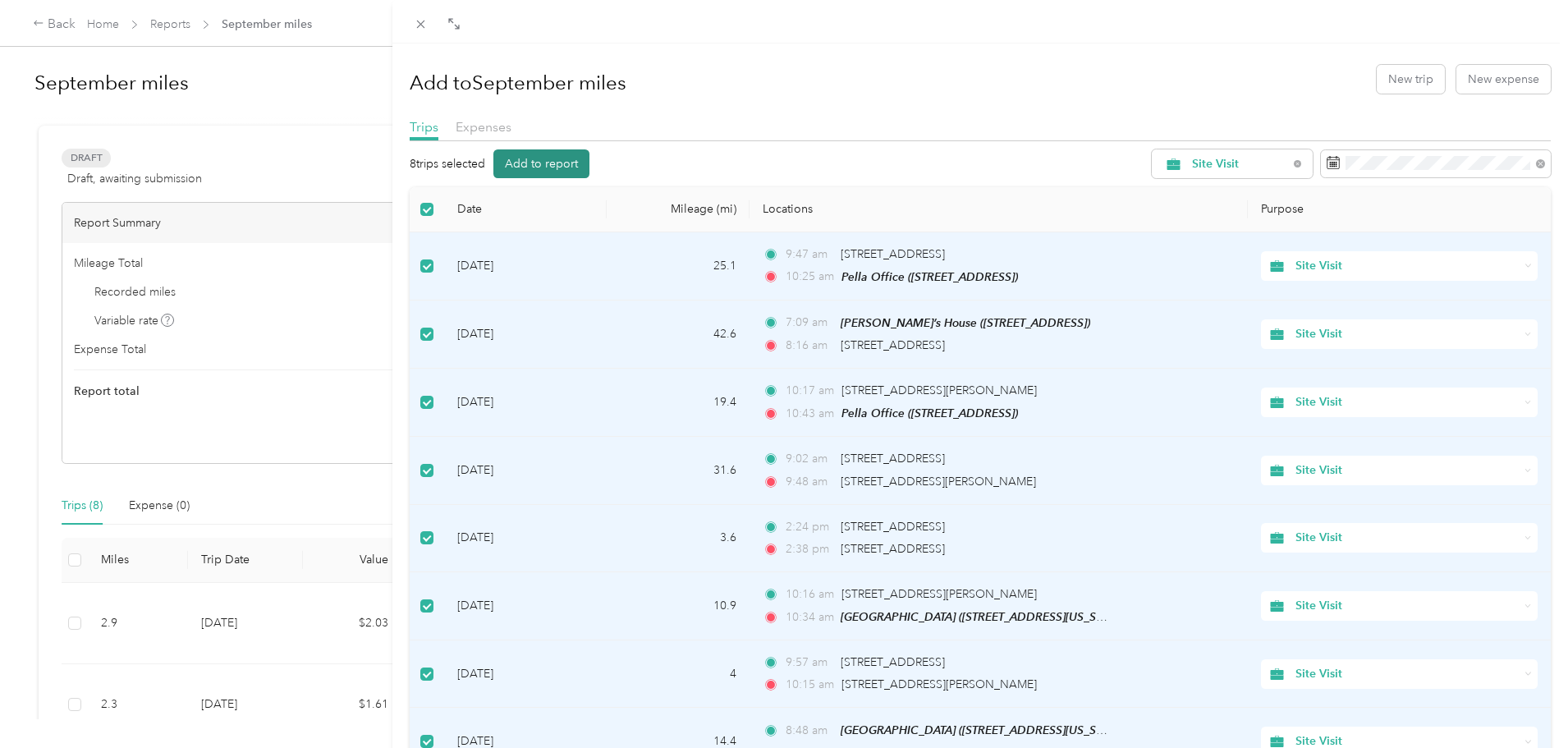
click at [536, 161] on button "Add to report" at bounding box center [542, 164] width 96 height 29
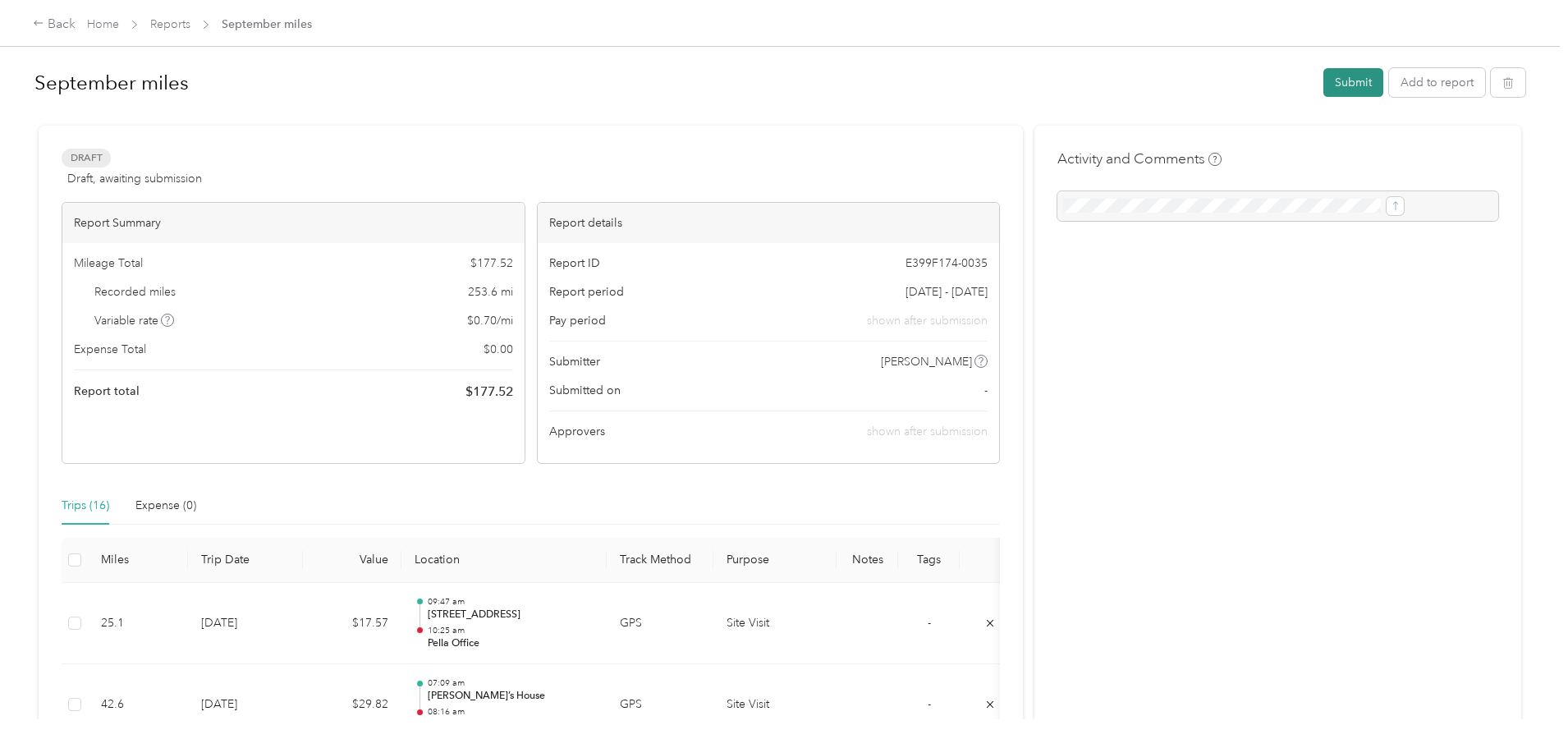
click at [1323, 89] on button "Submit" at bounding box center [1353, 82] width 60 height 29
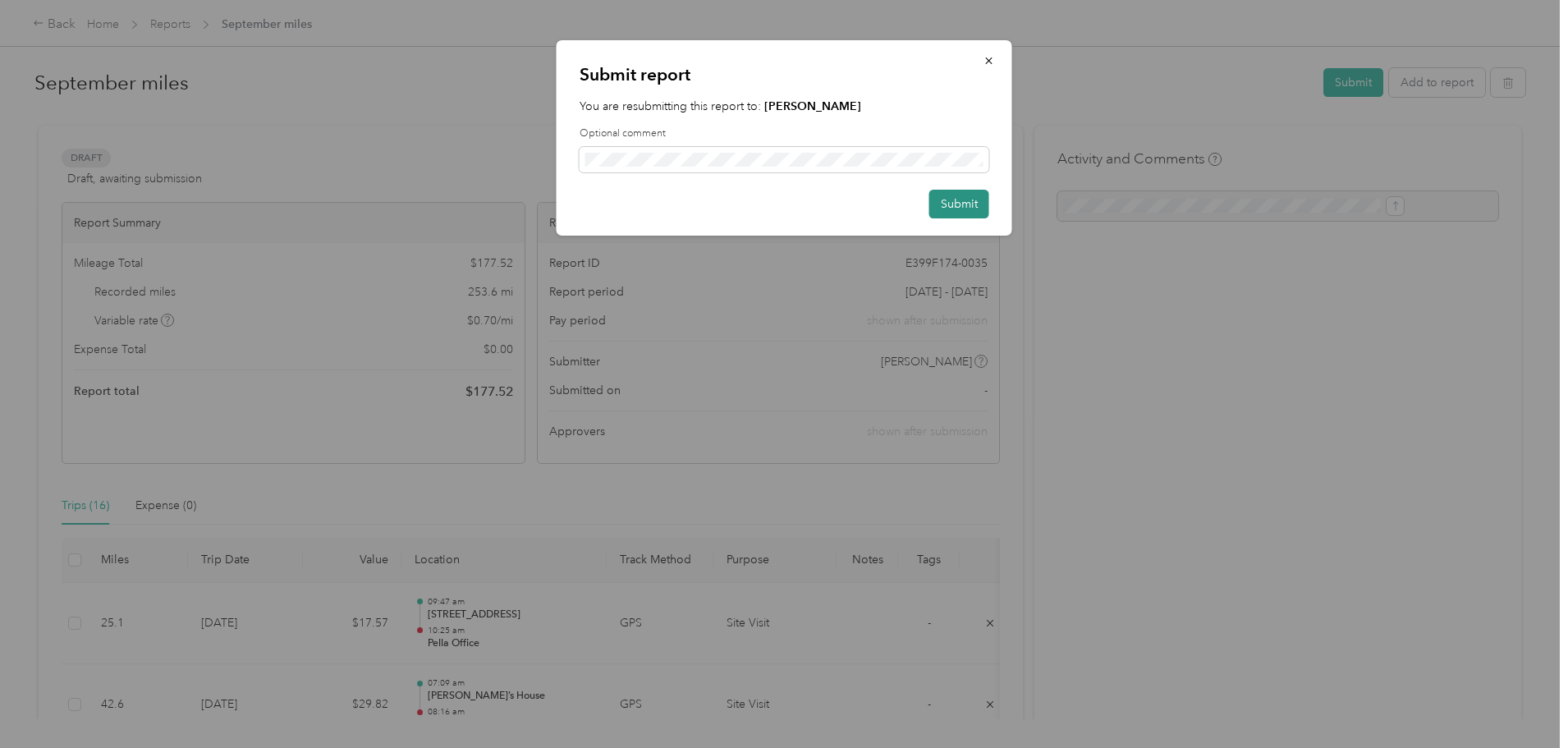
click at [948, 201] on button "Submit" at bounding box center [959, 204] width 60 height 29
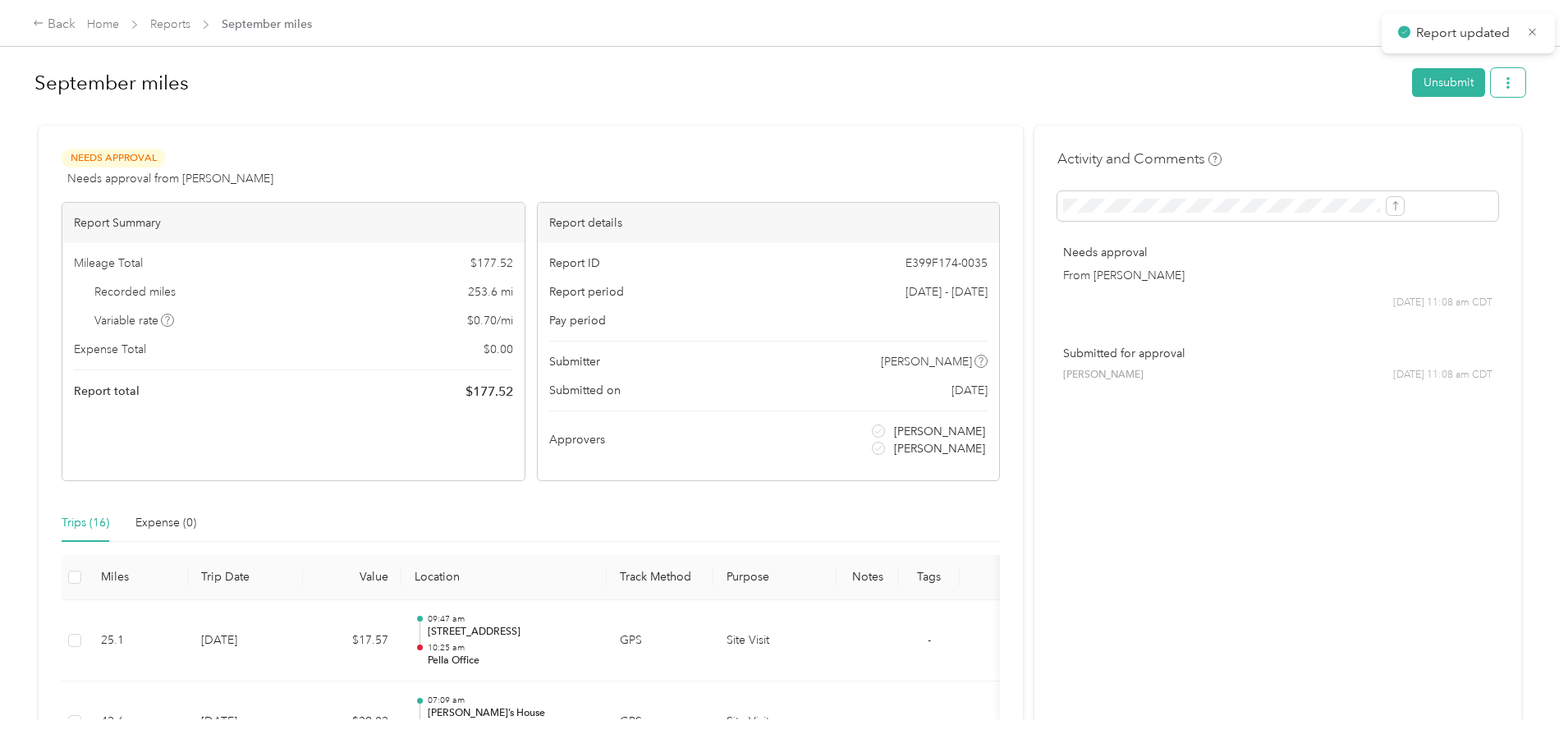
click at [1490, 96] on button "button" at bounding box center [1507, 82] width 34 height 29
click at [1319, 148] on span "Download" at bounding box center [1327, 143] width 54 height 17
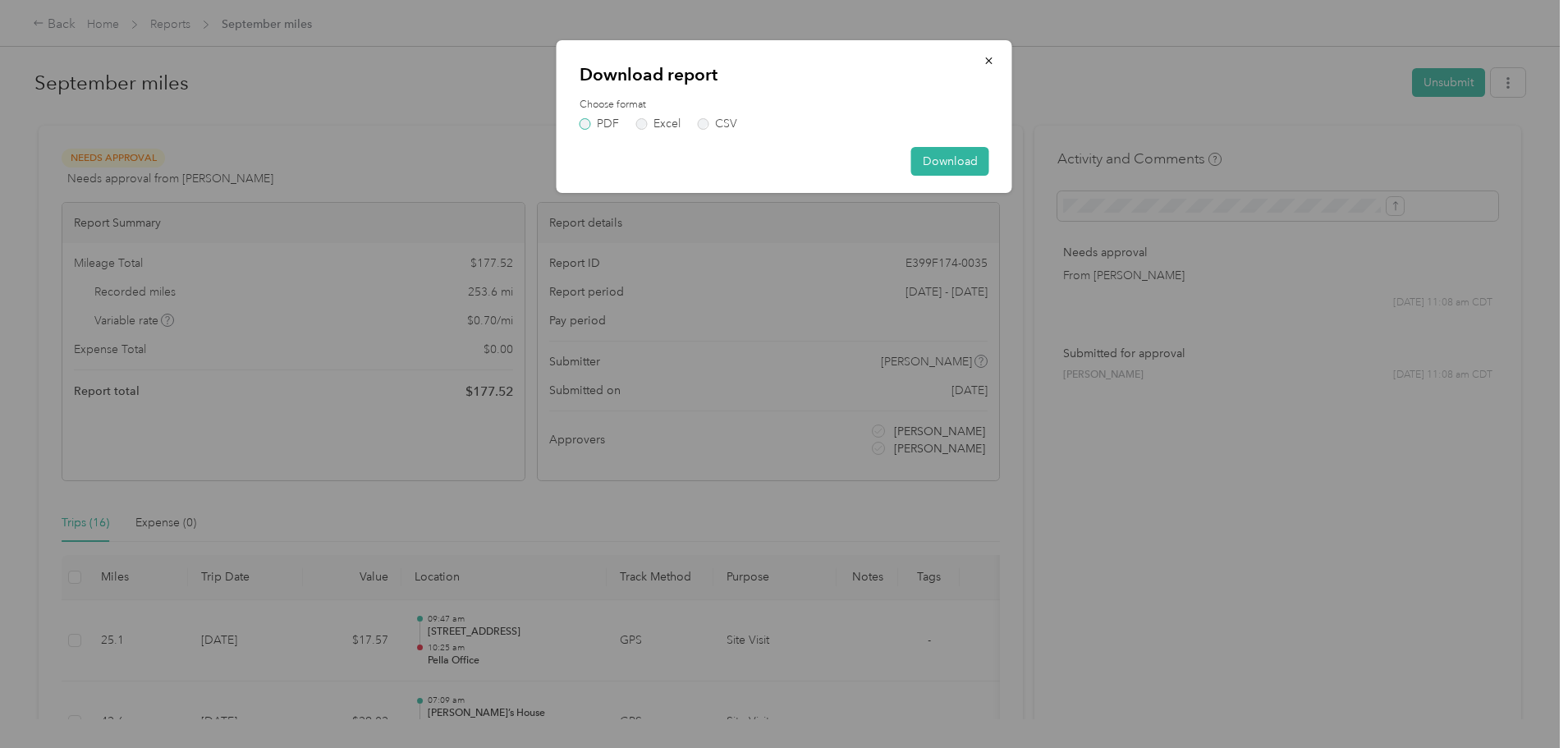
click at [593, 127] on label "PDF" at bounding box center [600, 124] width 40 height 12
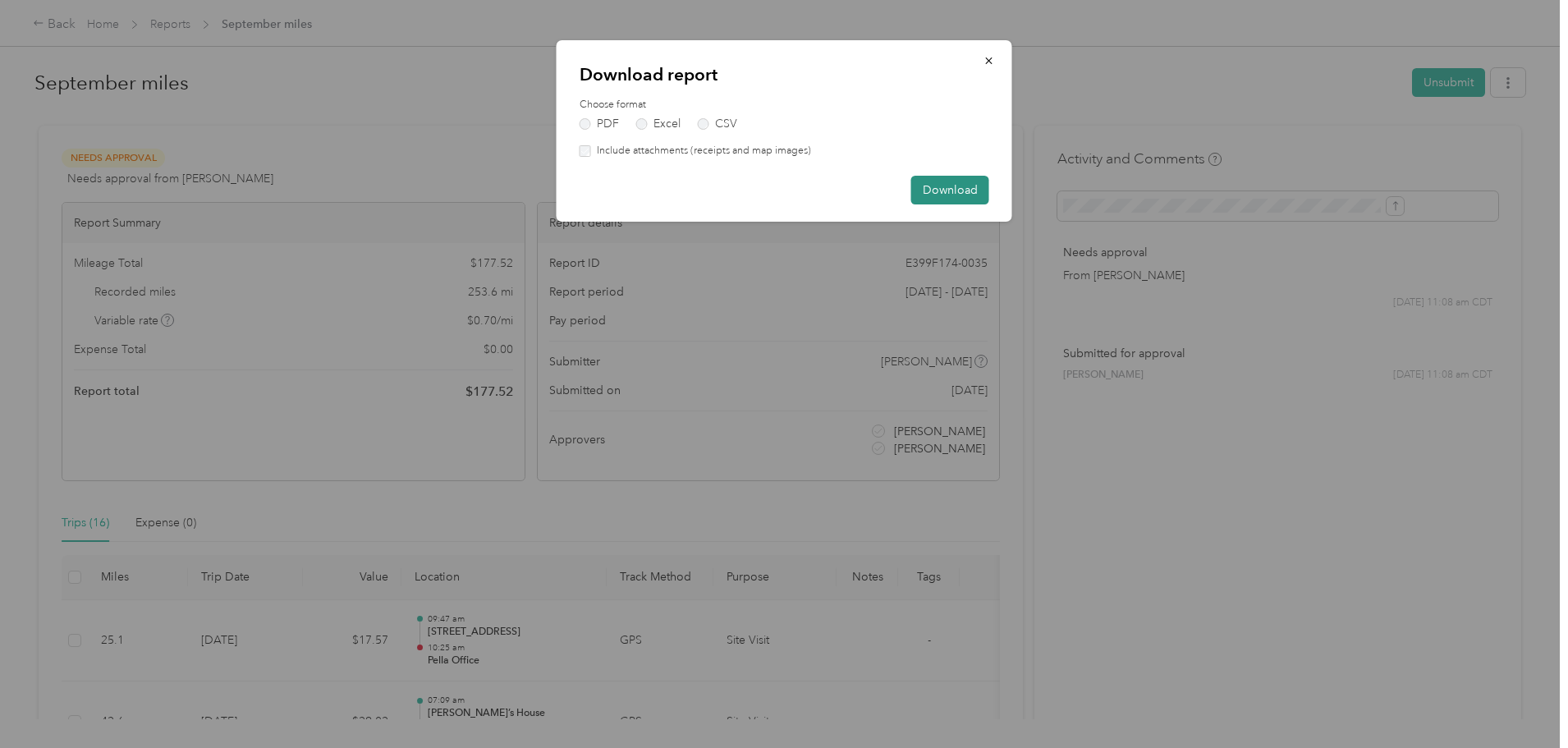
click at [958, 189] on button "Download" at bounding box center [950, 190] width 78 height 29
